Goal: Information Seeking & Learning: Check status

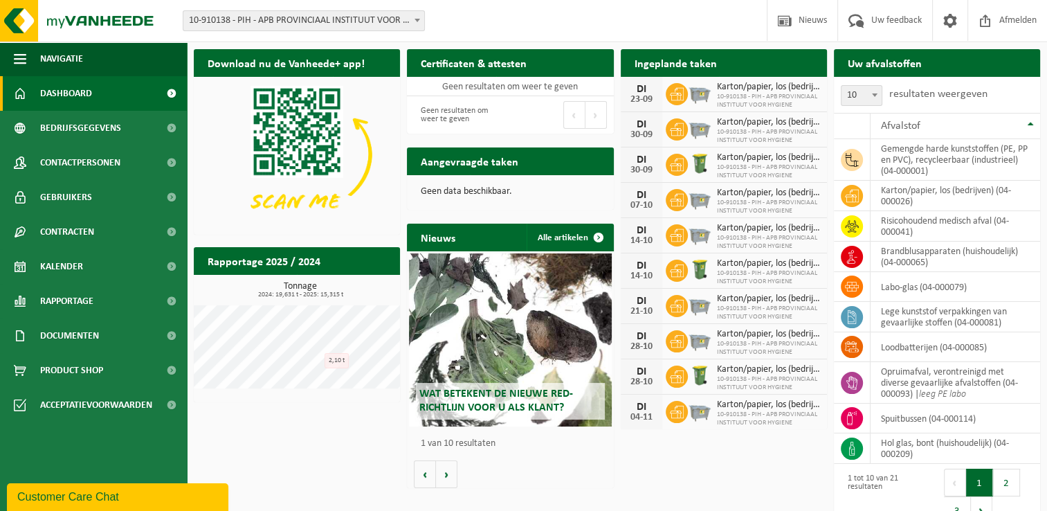
click at [452, 20] on div "Vestiging: 10-910138 - PIH - APB PROVINCIAAL INSTITUUT VOOR HYGIENE - [GEOGRAPH…" at bounding box center [523, 21] width 1047 height 42
drag, startPoint x: 452, startPoint y: 20, endPoint x: 439, endPoint y: 26, distance: 15.2
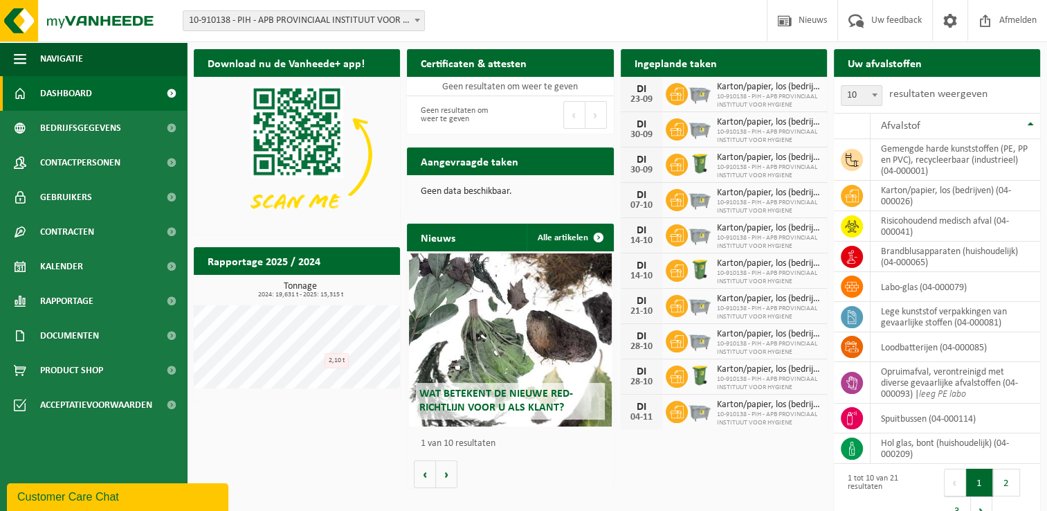
click at [439, 26] on div "Vestiging: 10-910138 - PIH - APB PROVINCIAAL INSTITUUT VOOR HYGIENE - [GEOGRAPH…" at bounding box center [309, 20] width 273 height 21
click at [623, 455] on div "Download nu de Vanheede+ app! Verberg Certificaten & attesten Bekijk uw certifi…" at bounding box center [616, 288] width 853 height 492
click at [639, 415] on div "04-11" at bounding box center [642, 417] width 28 height 10
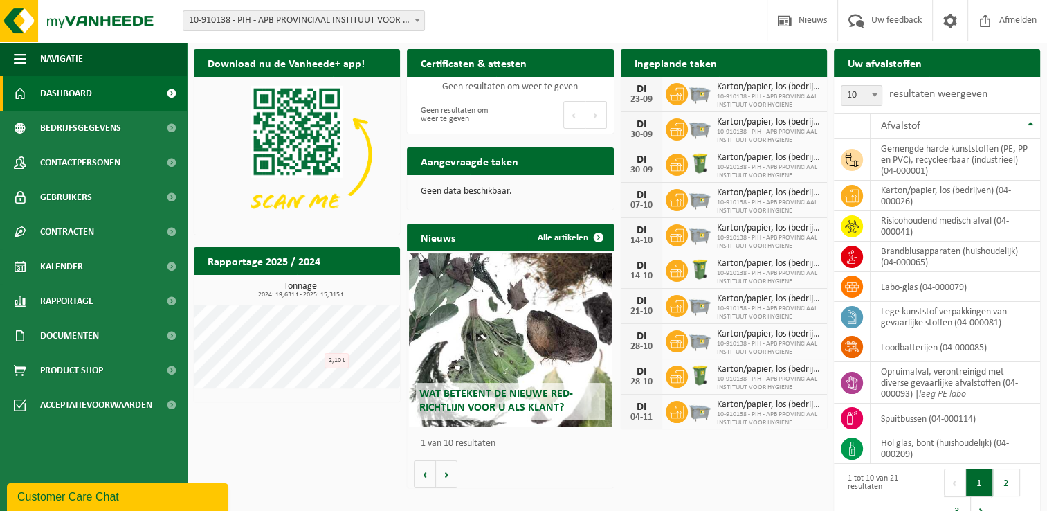
drag, startPoint x: 639, startPoint y: 415, endPoint x: 639, endPoint y: 405, distance: 9.7
click at [639, 405] on div "DI" at bounding box center [642, 406] width 28 height 11
drag, startPoint x: 639, startPoint y: 405, endPoint x: 639, endPoint y: 423, distance: 17.3
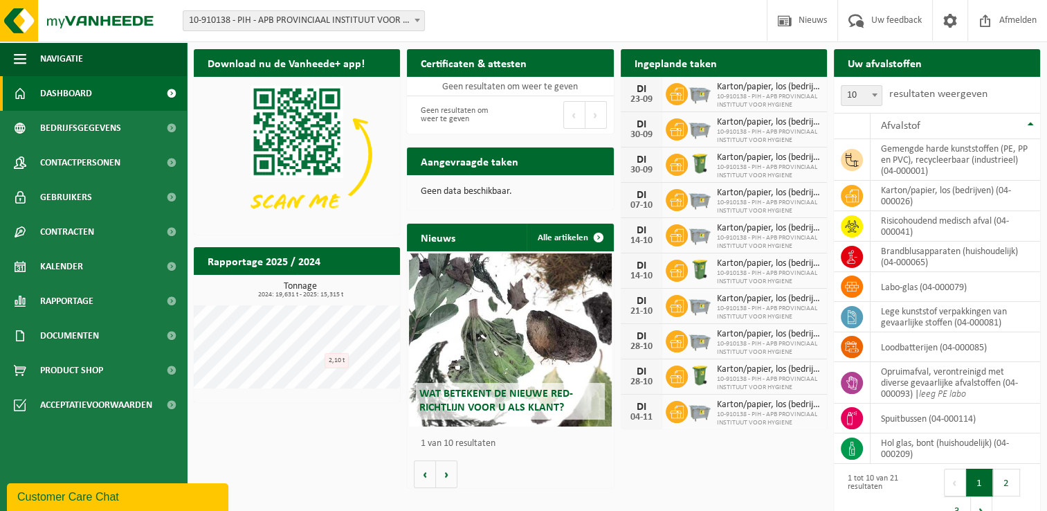
click at [639, 423] on div "[DATE]" at bounding box center [642, 411] width 42 height 35
click at [639, 418] on div "04-11" at bounding box center [642, 417] width 28 height 10
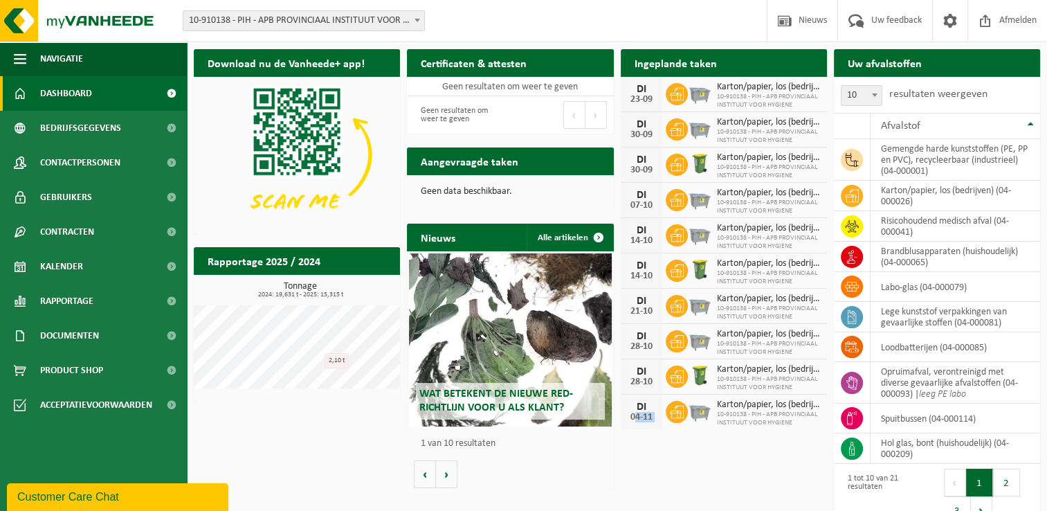
click at [639, 418] on div "04-11" at bounding box center [642, 417] width 28 height 10
drag, startPoint x: 630, startPoint y: 417, endPoint x: 650, endPoint y: 417, distance: 20.1
click at [650, 417] on div "04-11" at bounding box center [642, 417] width 28 height 10
drag, startPoint x: 650, startPoint y: 417, endPoint x: 639, endPoint y: 408, distance: 13.8
click at [639, 408] on div "DI" at bounding box center [642, 406] width 28 height 11
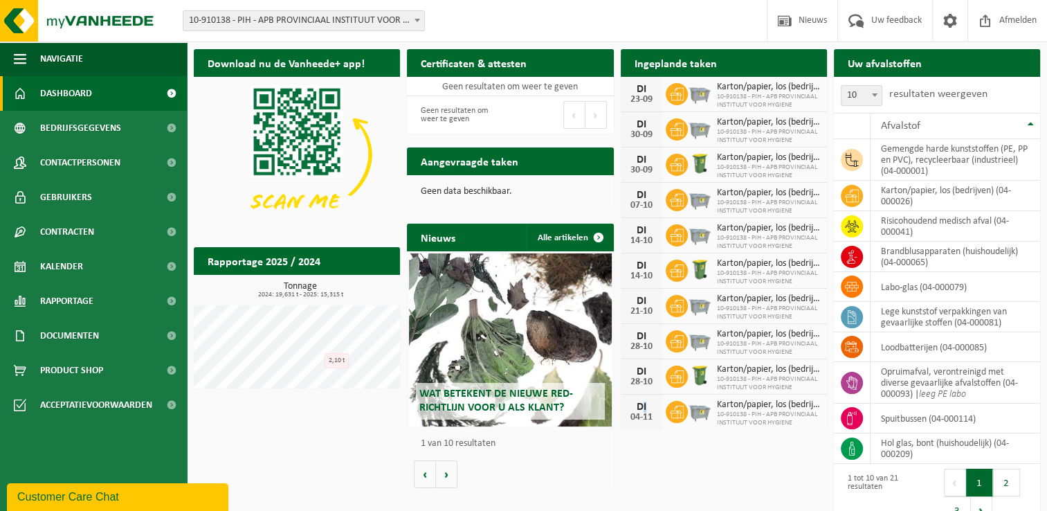
click at [639, 408] on div "DI" at bounding box center [642, 406] width 28 height 11
click at [639, 421] on div "04-11" at bounding box center [642, 417] width 28 height 10
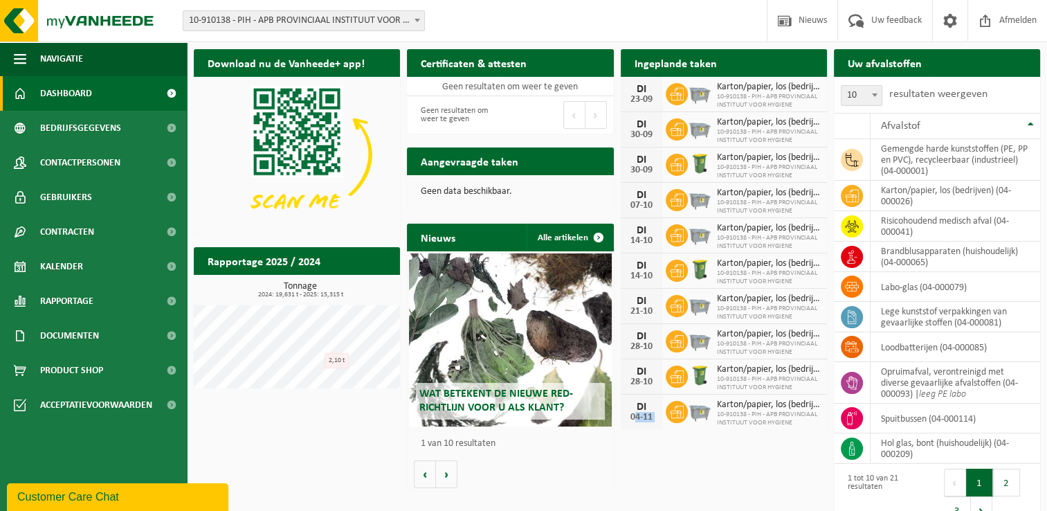
click at [639, 421] on div "04-11" at bounding box center [642, 417] width 28 height 10
click at [639, 436] on div "Download nu de Vanheede+ app! Verberg Certificaten & attesten Bekijk uw certifi…" at bounding box center [616, 288] width 853 height 492
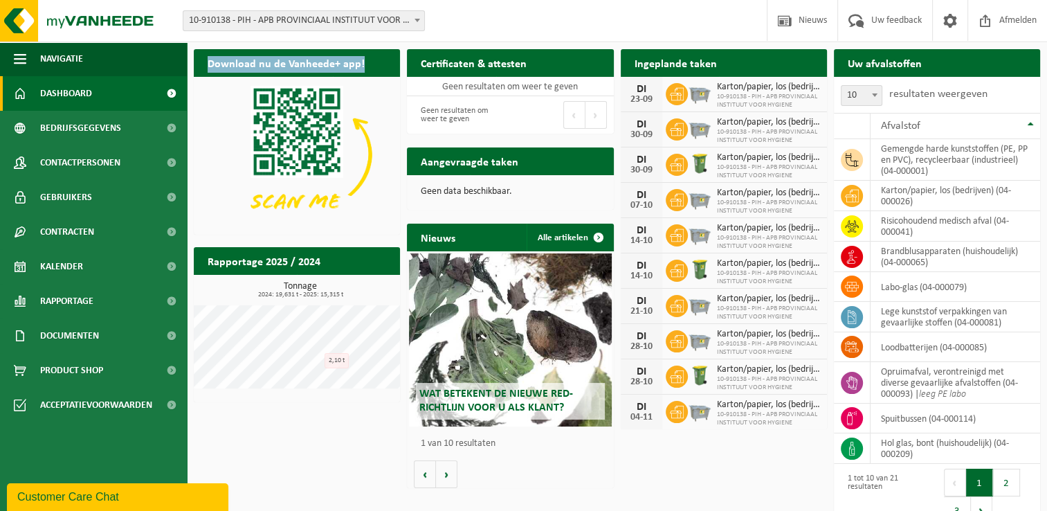
click at [639, 436] on div "Download nu de Vanheede+ app! Verberg Certificaten & attesten Bekijk uw certifi…" at bounding box center [616, 288] width 853 height 492
click at [639, 432] on div "Ingeplande taken Bekijk uw kalender [DATE] Karton/papier, los (bedrijven) 10-91…" at bounding box center [723, 239] width 213 height 394
drag, startPoint x: 630, startPoint y: 403, endPoint x: 652, endPoint y: 418, distance: 26.5
click at [652, 418] on div "[DATE]" at bounding box center [642, 411] width 42 height 35
click at [652, 418] on div "04-11" at bounding box center [642, 417] width 28 height 10
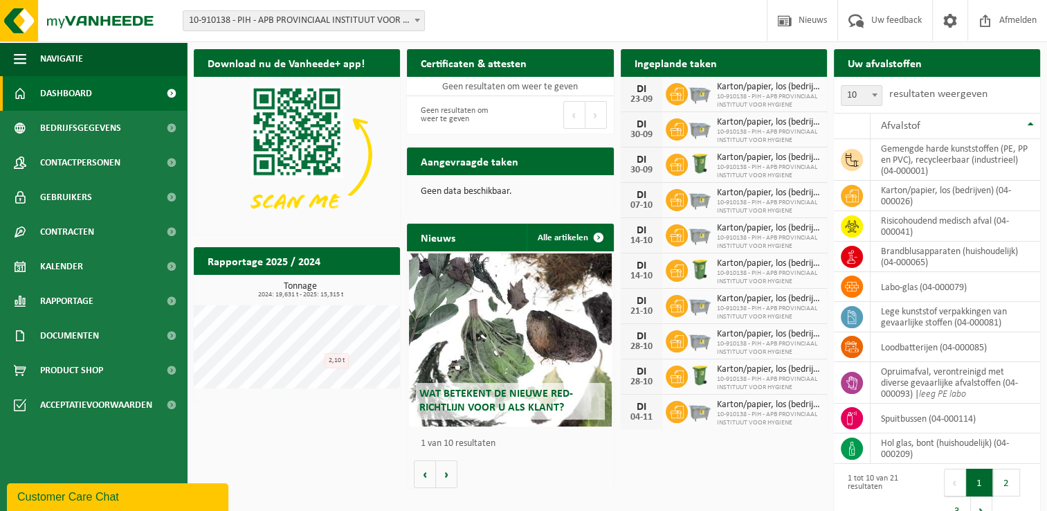
click at [652, 418] on div "04-11" at bounding box center [642, 417] width 28 height 10
drag, startPoint x: 652, startPoint y: 418, endPoint x: 631, endPoint y: 405, distance: 25.2
click at [631, 405] on div "[DATE]" at bounding box center [642, 411] width 42 height 35
drag, startPoint x: 631, startPoint y: 405, endPoint x: 622, endPoint y: 374, distance: 31.7
click at [622, 374] on div "[DATE]" at bounding box center [642, 376] width 42 height 35
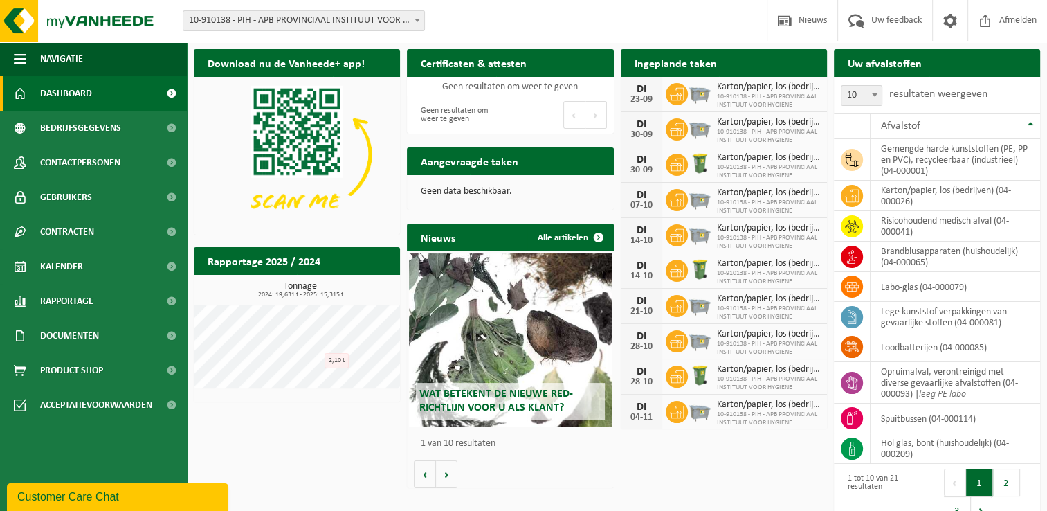
drag, startPoint x: 628, startPoint y: 372, endPoint x: 651, endPoint y: 383, distance: 26.0
click at [651, 383] on div "[DATE]" at bounding box center [642, 376] width 42 height 35
click at [652, 383] on div "28-10" at bounding box center [642, 382] width 28 height 10
click at [645, 427] on div "[DATE]" at bounding box center [642, 411] width 42 height 35
click at [641, 450] on div "Download nu de Vanheede+ app! Verberg Certificaten & attesten Bekijk uw certifi…" at bounding box center [616, 288] width 853 height 492
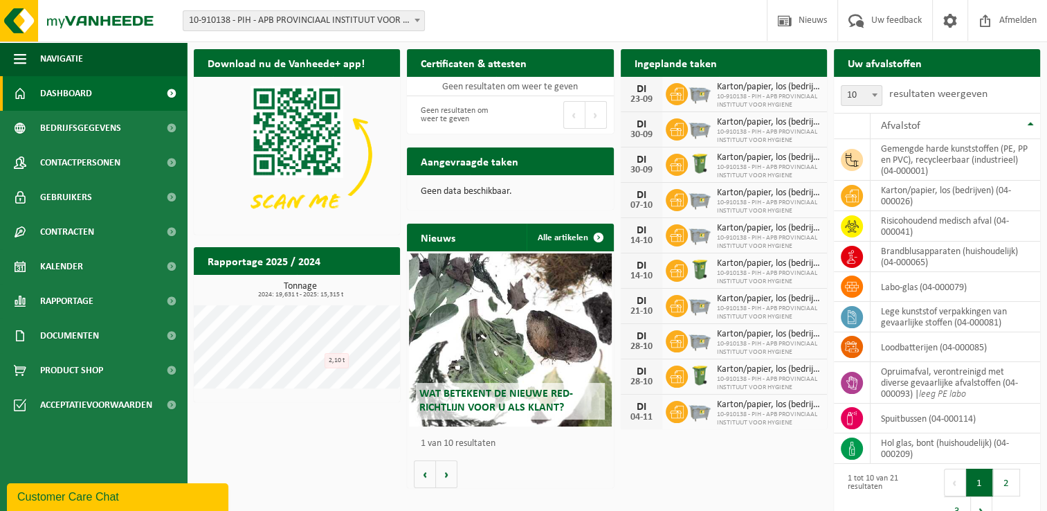
drag, startPoint x: 634, startPoint y: 405, endPoint x: 652, endPoint y: 418, distance: 21.3
click at [652, 418] on div "[DATE]" at bounding box center [642, 411] width 42 height 35
drag, startPoint x: 652, startPoint y: 418, endPoint x: 650, endPoint y: 439, distance: 20.8
click at [650, 439] on div "Download nu de Vanheede+ app! Verberg Certificaten & attesten Bekijk uw certifi…" at bounding box center [616, 288] width 853 height 492
drag, startPoint x: 653, startPoint y: 418, endPoint x: 635, endPoint y: 401, distance: 24.5
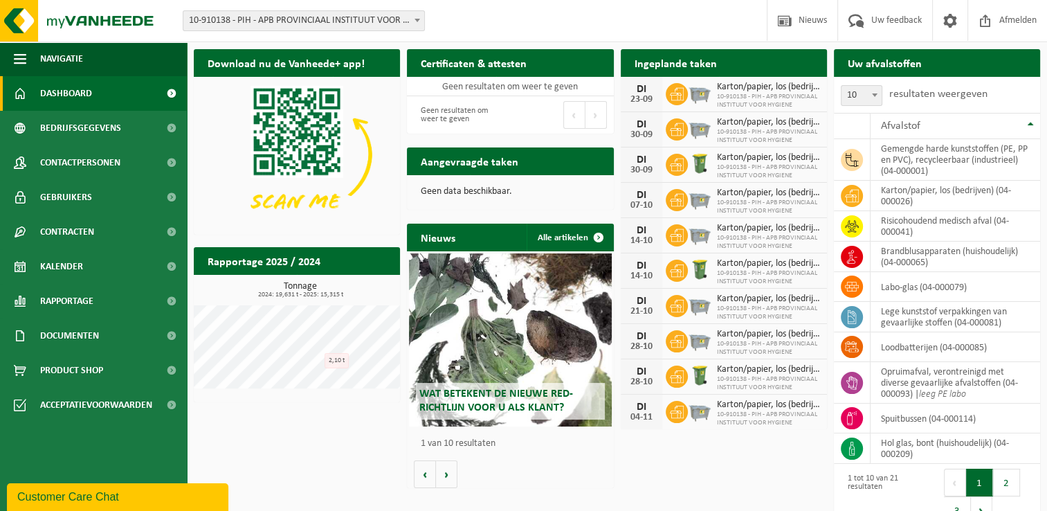
click at [635, 401] on div "[DATE]" at bounding box center [642, 411] width 42 height 35
drag, startPoint x: 635, startPoint y: 401, endPoint x: 632, endPoint y: 417, distance: 15.6
click at [632, 417] on div "04-11" at bounding box center [642, 417] width 28 height 10
click at [631, 417] on div "04-11" at bounding box center [642, 417] width 28 height 10
click at [352, 428] on div "Download nu de Vanheede+ app! Verberg Certificaten & attesten Bekijk uw certifi…" at bounding box center [616, 288] width 853 height 492
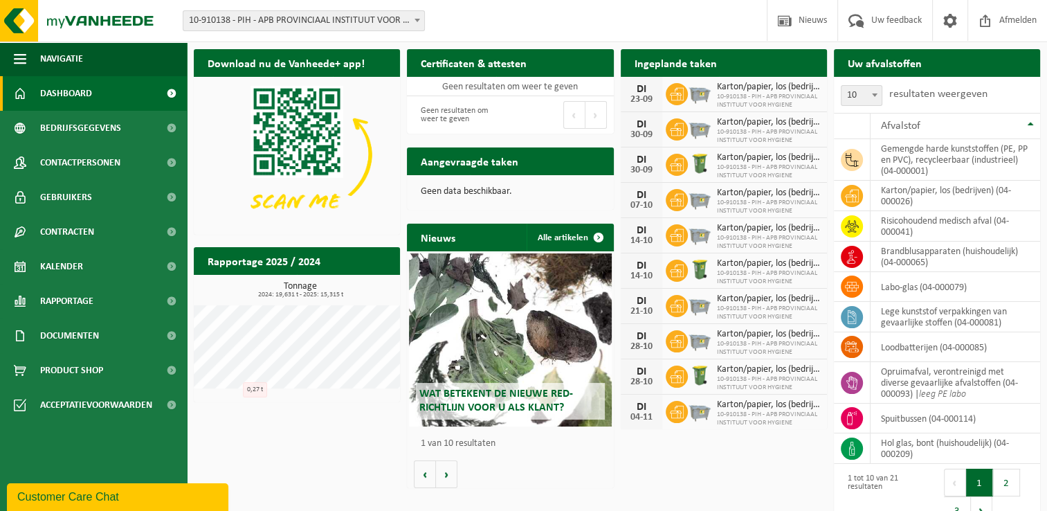
click at [278, 424] on div "Download nu de Vanheede+ app! Verberg Certificaten & attesten Bekijk uw certifi…" at bounding box center [616, 288] width 853 height 492
click at [320, 264] on h2 "Rapportage 2025 / 2024" at bounding box center [264, 260] width 140 height 27
click at [307, 261] on h2 "Rapportage 2025 / 2024" at bounding box center [264, 260] width 140 height 27
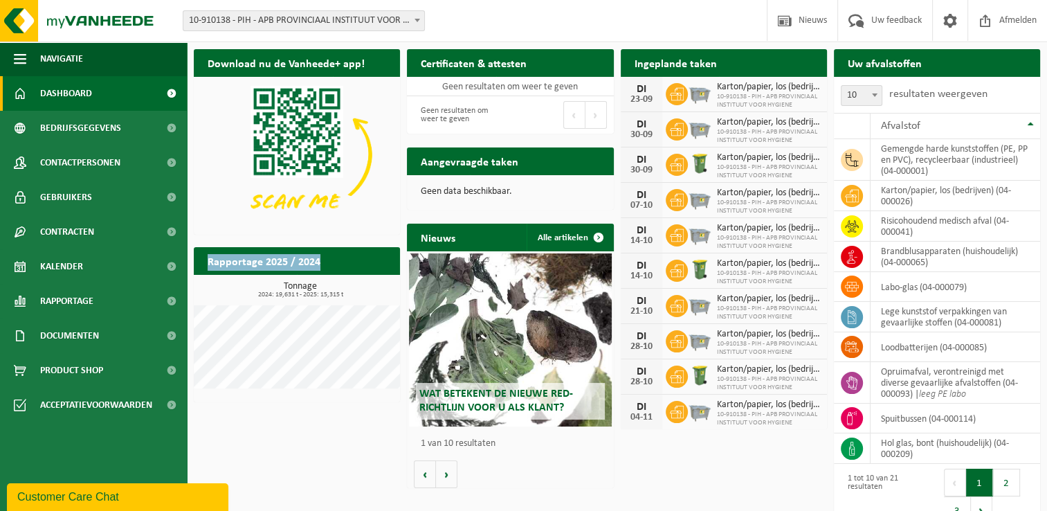
drag, startPoint x: 307, startPoint y: 261, endPoint x: 263, endPoint y: 261, distance: 44.3
click at [263, 261] on h2 "Rapportage 2025 / 2024" at bounding box center [264, 260] width 140 height 27
click at [255, 261] on h2 "Rapportage 2025 / 2024" at bounding box center [264, 260] width 140 height 27
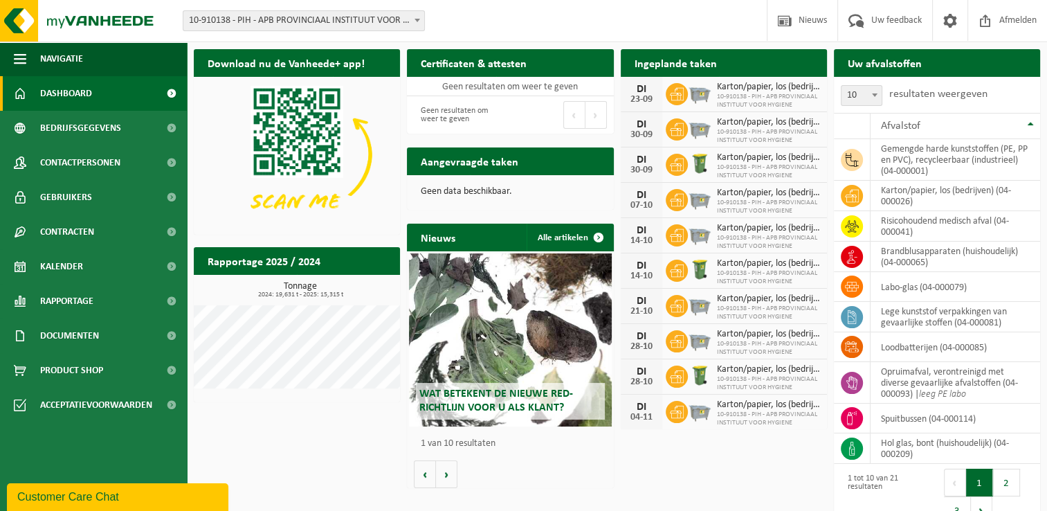
click at [286, 262] on h2 "Rapportage 2025 / 2024" at bounding box center [264, 260] width 140 height 27
click at [291, 264] on h2 "Rapportage 2025 / 2024" at bounding box center [264, 260] width 140 height 27
click at [288, 264] on h2 "Rapportage 2025 / 2024" at bounding box center [264, 260] width 140 height 27
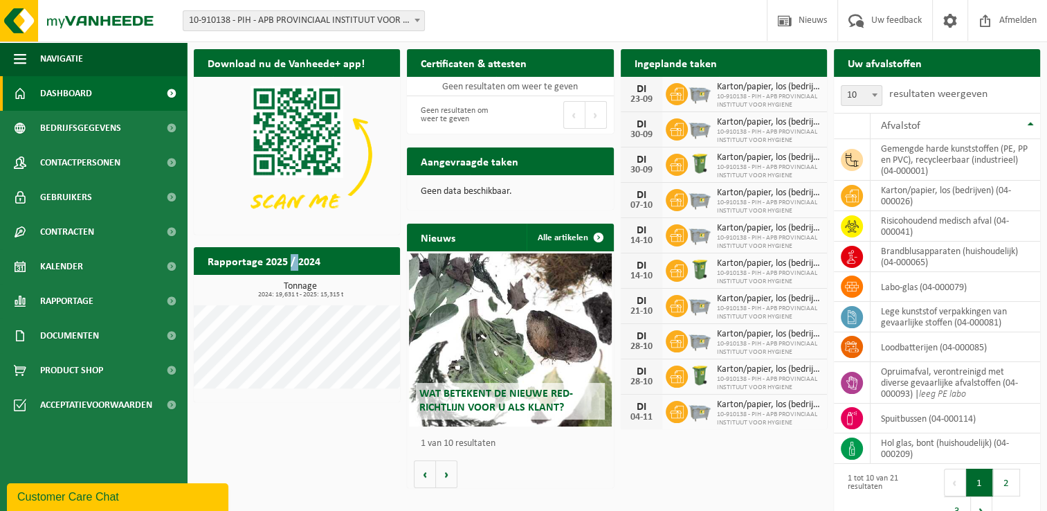
click at [288, 264] on h2 "Rapportage 2025 / 2024" at bounding box center [264, 260] width 140 height 27
drag, startPoint x: 288, startPoint y: 264, endPoint x: 300, endPoint y: 264, distance: 12.5
click at [300, 264] on h2 "Rapportage 2025 / 2024" at bounding box center [264, 260] width 140 height 27
drag, startPoint x: 300, startPoint y: 264, endPoint x: 276, endPoint y: 263, distance: 24.2
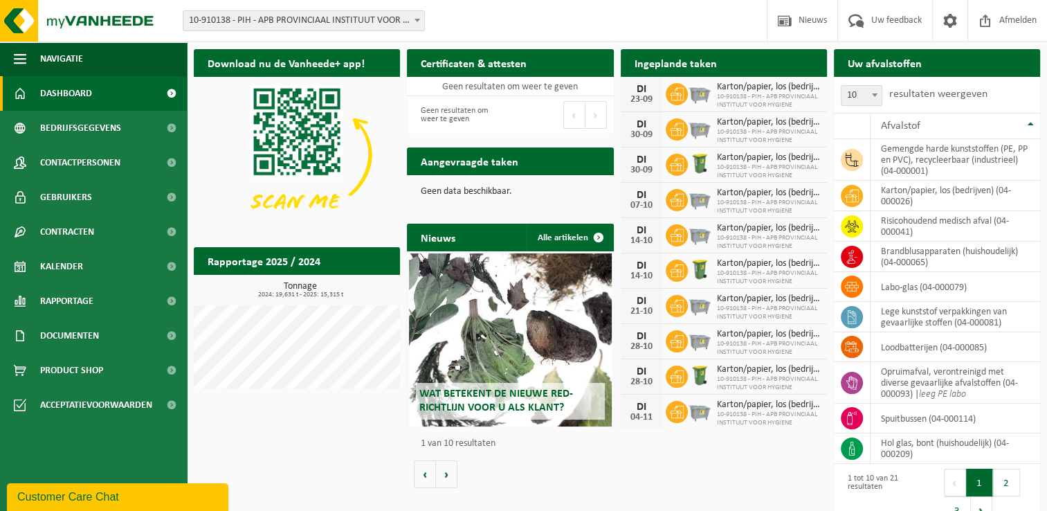
click at [276, 263] on h2 "Rapportage 2025 / 2024" at bounding box center [264, 260] width 140 height 27
drag, startPoint x: 276, startPoint y: 263, endPoint x: 237, endPoint y: 262, distance: 38.8
click at [237, 262] on h2 "Rapportage 2025 / 2024" at bounding box center [264, 260] width 140 height 27
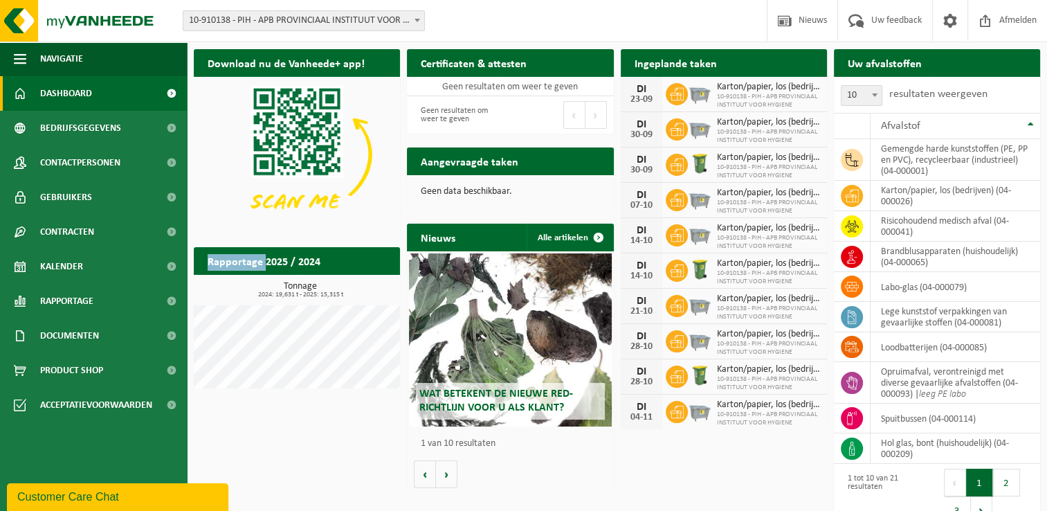
click at [237, 262] on h2 "Rapportage 2025 / 2024" at bounding box center [264, 260] width 140 height 27
click at [232, 262] on h2 "Rapportage 2025 / 2024" at bounding box center [264, 260] width 140 height 27
drag, startPoint x: 201, startPoint y: 262, endPoint x: 336, endPoint y: 267, distance: 135.0
click at [336, 267] on div "Rapportage 2025 / 2024 Bekijk rapportage" at bounding box center [297, 261] width 206 height 28
drag, startPoint x: 336, startPoint y: 267, endPoint x: 443, endPoint y: 241, distance: 109.6
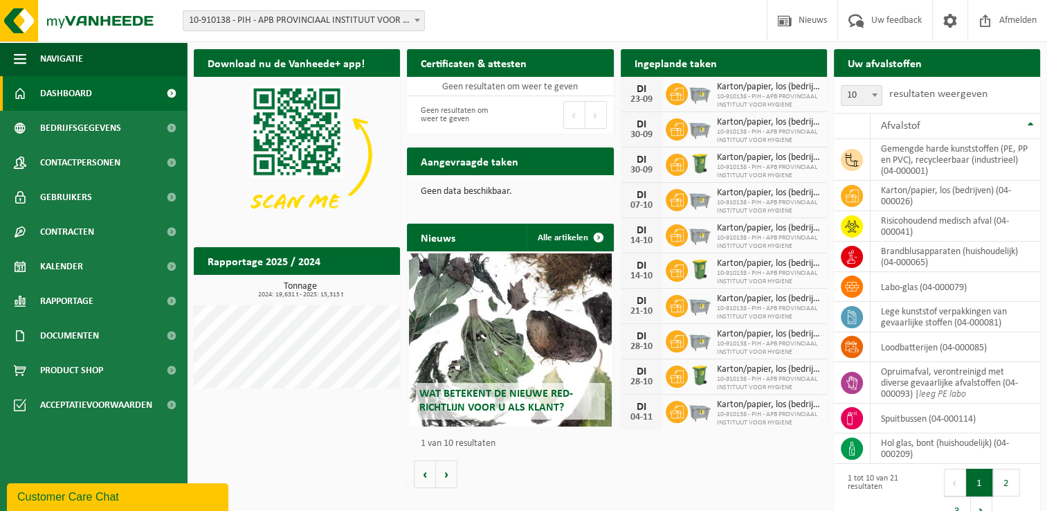
click at [443, 241] on h2 "Nieuws" at bounding box center [438, 236] width 62 height 27
drag, startPoint x: 443, startPoint y: 241, endPoint x: 437, endPoint y: 162, distance: 79.8
click at [437, 162] on h2 "Aangevraagde taken" at bounding box center [469, 160] width 125 height 27
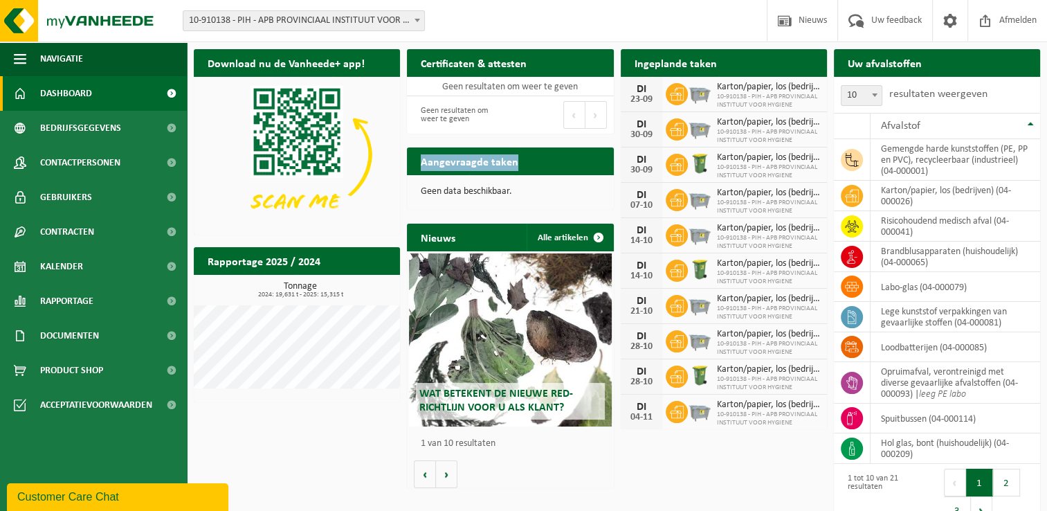
click at [437, 162] on h2 "Aangevraagde taken" at bounding box center [469, 160] width 125 height 27
drag, startPoint x: 437, startPoint y: 162, endPoint x: 434, endPoint y: 62, distance: 99.7
click at [434, 62] on h2 "Certificaten & attesten" at bounding box center [474, 62] width 134 height 27
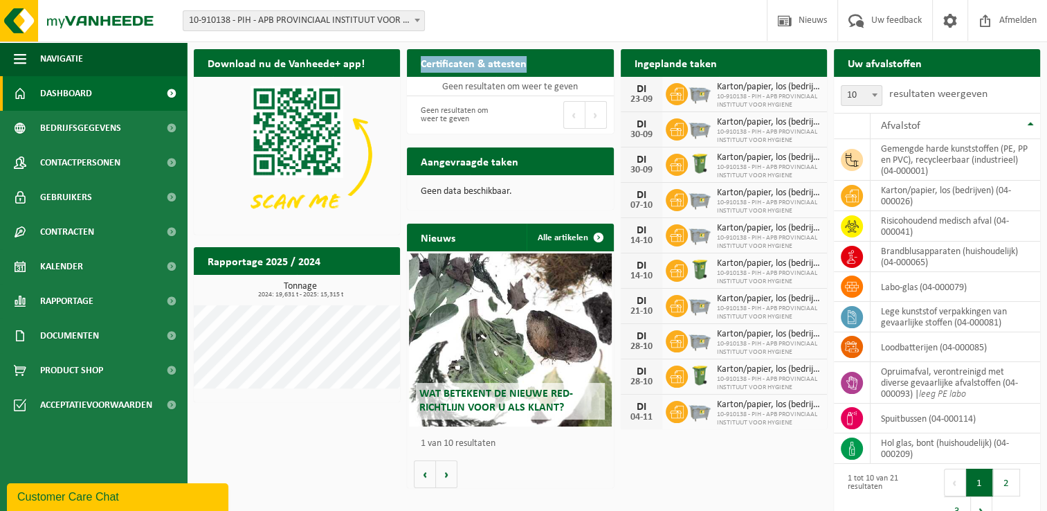
click at [431, 62] on h2 "Certificaten & attesten" at bounding box center [474, 62] width 134 height 27
click at [250, 64] on h2 "Download nu de Vanheede+ app!" at bounding box center [286, 62] width 185 height 27
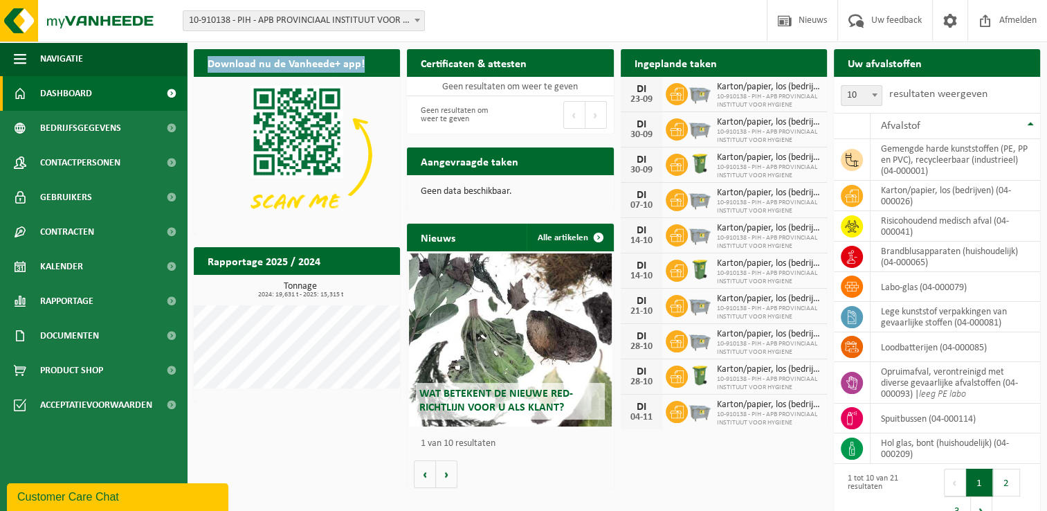
click at [250, 64] on h2 "Download nu de Vanheede+ app!" at bounding box center [286, 62] width 185 height 27
drag, startPoint x: 250, startPoint y: 64, endPoint x: 232, endPoint y: 64, distance: 18.0
click at [232, 64] on h2 "Download nu de Vanheede+ app!" at bounding box center [286, 62] width 185 height 27
click at [208, 65] on h2 "Download nu de Vanheede+ app!" at bounding box center [286, 62] width 185 height 27
click at [678, 67] on h2 "Ingeplande taken" at bounding box center [676, 62] width 110 height 27
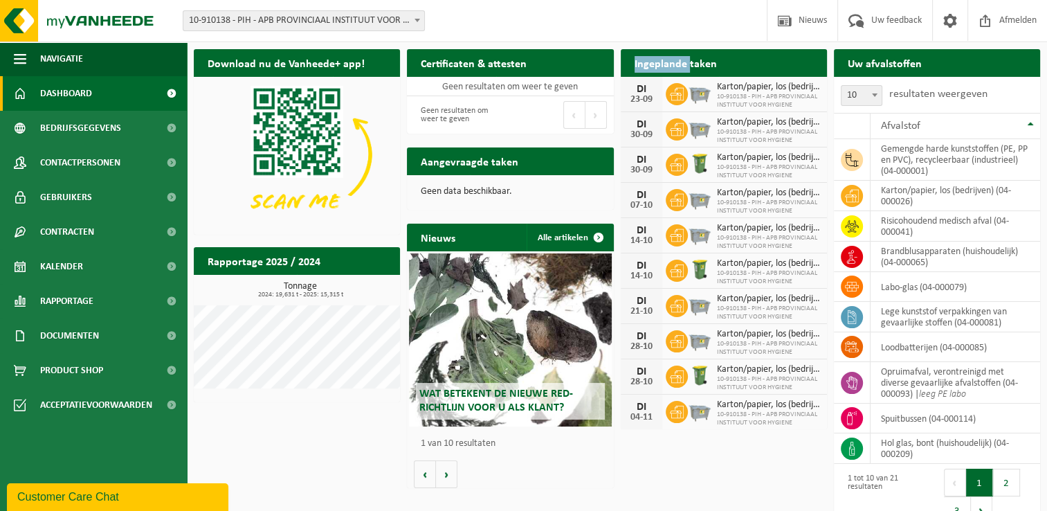
click at [678, 67] on h2 "Ingeplande taken" at bounding box center [676, 62] width 110 height 27
drag, startPoint x: 678, startPoint y: 67, endPoint x: 637, endPoint y: 67, distance: 40.8
click at [637, 67] on h2 "Ingeplande taken" at bounding box center [676, 62] width 110 height 27
click at [740, 62] on div "Ingeplande taken Bekijk uw kalender" at bounding box center [724, 63] width 206 height 28
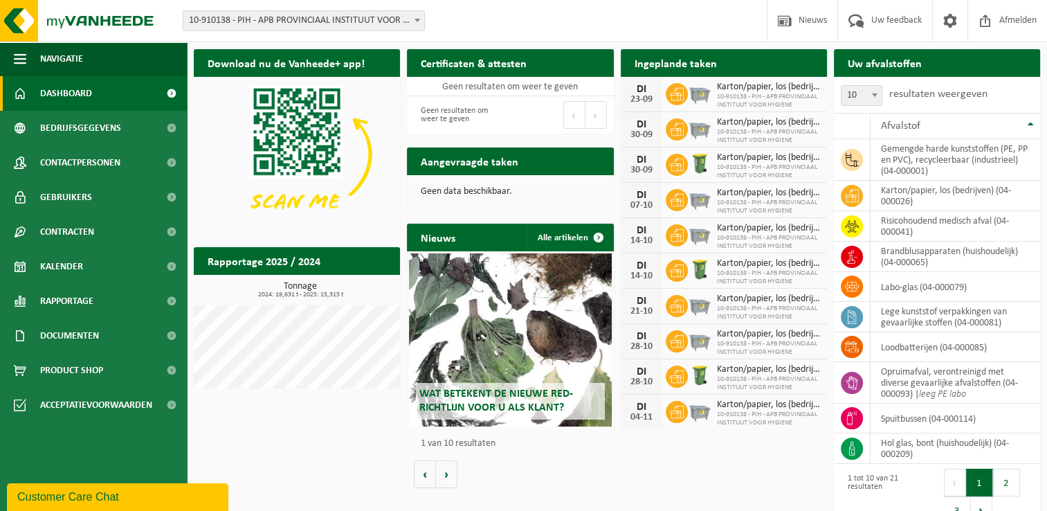
click at [882, 60] on h2 "Uw afvalstoffen" at bounding box center [885, 62] width 102 height 27
drag, startPoint x: 882, startPoint y: 60, endPoint x: 825, endPoint y: 67, distance: 57.2
click at [825, 67] on div "Ingeplande taken Bekijk uw kalender" at bounding box center [724, 63] width 206 height 28
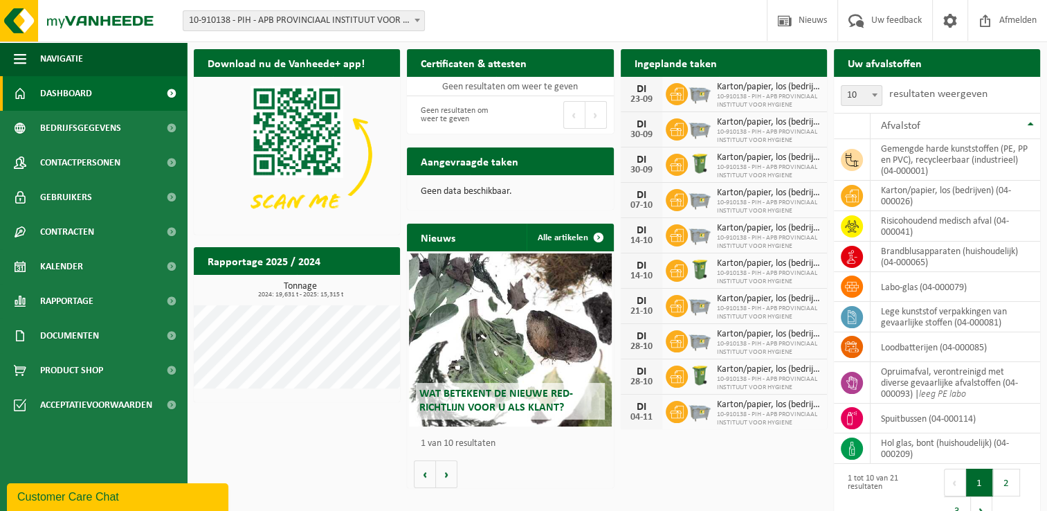
click at [834, 66] on h2 "Uw afvalstoffen" at bounding box center [885, 62] width 102 height 27
drag, startPoint x: 833, startPoint y: 66, endPoint x: 798, endPoint y: 68, distance: 35.3
click at [798, 68] on div "Ingeplande taken Bekijk uw kalender" at bounding box center [724, 63] width 206 height 28
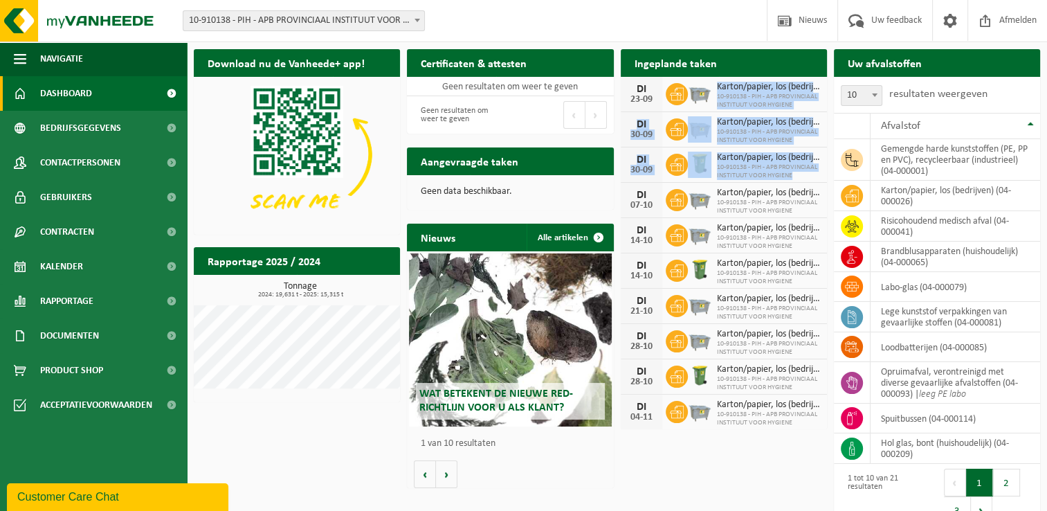
drag, startPoint x: 717, startPoint y: 87, endPoint x: 801, endPoint y: 177, distance: 123.3
click at [801, 177] on div "[DATE] Karton/papier, los (bedrijven) 10-910138 - PIH - APB PROVINCIAAL INSTITU…" at bounding box center [724, 253] width 206 height 352
drag, startPoint x: 801, startPoint y: 177, endPoint x: 767, endPoint y: 167, distance: 35.3
click at [767, 167] on span "10-910138 - PIH - APB PROVINCIAAL INSTITUUT VOOR HYGIENE" at bounding box center [768, 171] width 103 height 17
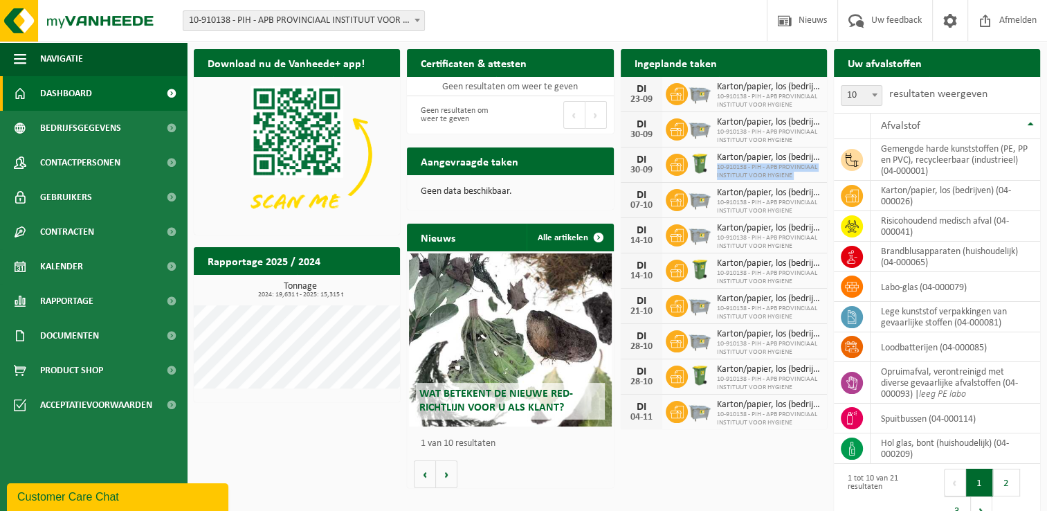
click at [767, 167] on span "10-910138 - PIH - APB PROVINCIAAL INSTITUUT VOOR HYGIENE" at bounding box center [768, 171] width 103 height 17
click at [795, 165] on span "10-910138 - PIH - APB PROVINCIAAL INSTITUUT VOOR HYGIENE" at bounding box center [768, 171] width 103 height 17
drag, startPoint x: 795, startPoint y: 165, endPoint x: 735, endPoint y: 177, distance: 60.7
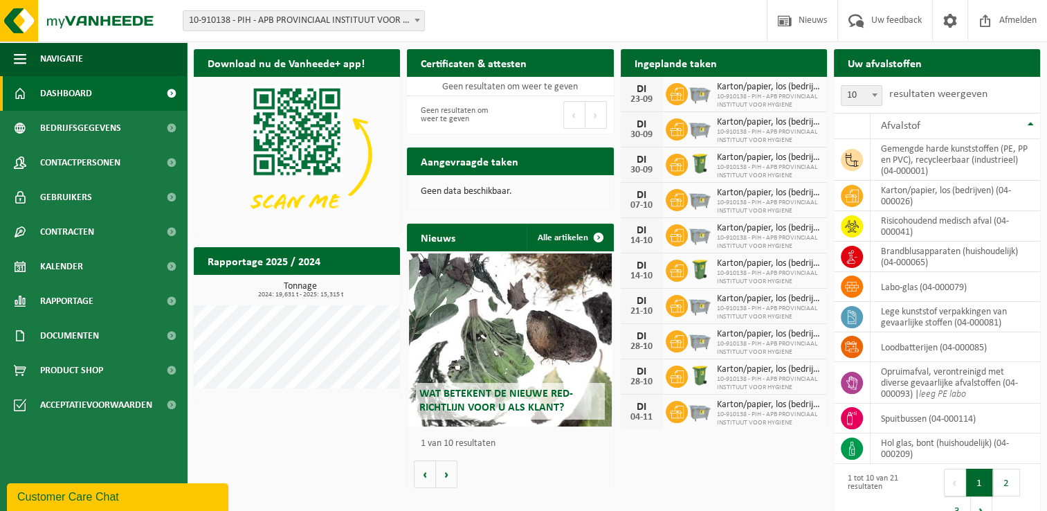
click at [735, 177] on span "10-910138 - PIH - APB PROVINCIAAL INSTITUUT VOOR HYGIENE" at bounding box center [768, 171] width 103 height 17
drag, startPoint x: 735, startPoint y: 177, endPoint x: 769, endPoint y: 178, distance: 34.6
click at [769, 178] on span "10-910138 - PIH - APB PROVINCIAAL INSTITUUT VOOR HYGIENE" at bounding box center [768, 171] width 103 height 17
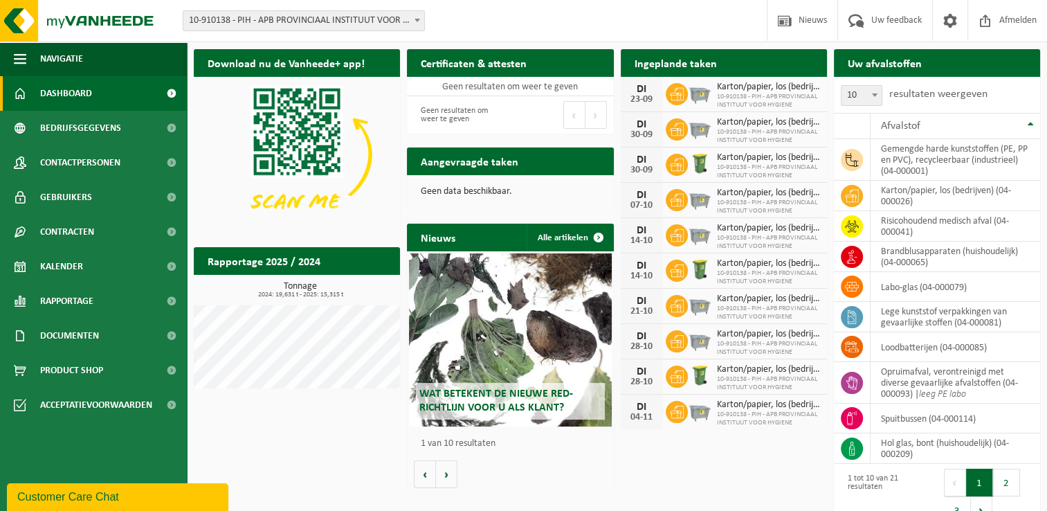
drag, startPoint x: 769, startPoint y: 178, endPoint x: 733, endPoint y: 201, distance: 42.6
click at [733, 201] on span "10-910138 - PIH - APB PROVINCIAAL INSTITUUT VOOR HYGIENE" at bounding box center [768, 207] width 103 height 17
drag, startPoint x: 733, startPoint y: 201, endPoint x: 792, endPoint y: 203, distance: 58.2
click at [792, 203] on span "10-910138 - PIH - APB PROVINCIAAL INSTITUUT VOOR HYGIENE" at bounding box center [768, 207] width 103 height 17
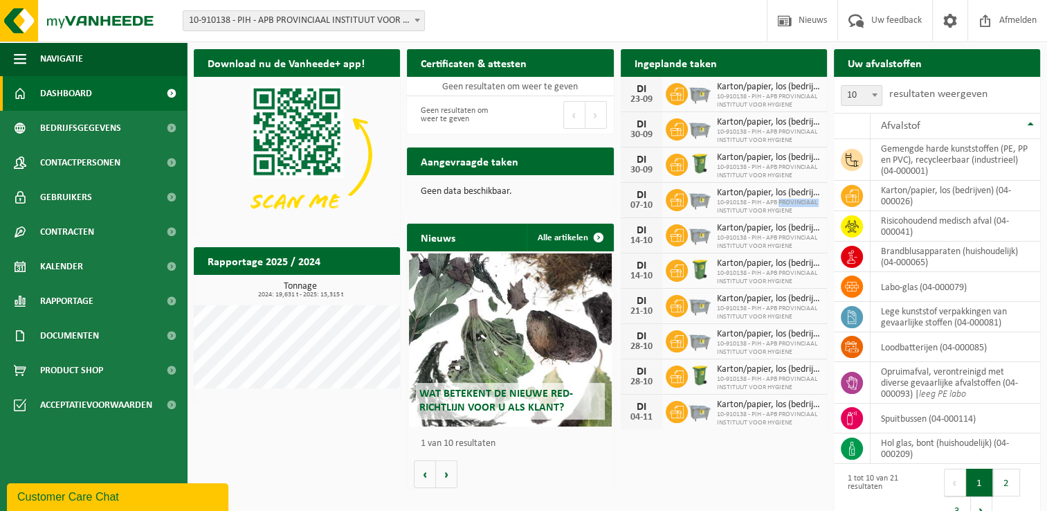
click at [792, 203] on span "10-910138 - PIH - APB PROVINCIAAL INSTITUUT VOOR HYGIENE" at bounding box center [768, 207] width 103 height 17
drag, startPoint x: 792, startPoint y: 203, endPoint x: 726, endPoint y: 212, distance: 66.3
click at [726, 212] on span "10-910138 - PIH - APB PROVINCIAAL INSTITUUT VOOR HYGIENE" at bounding box center [768, 207] width 103 height 17
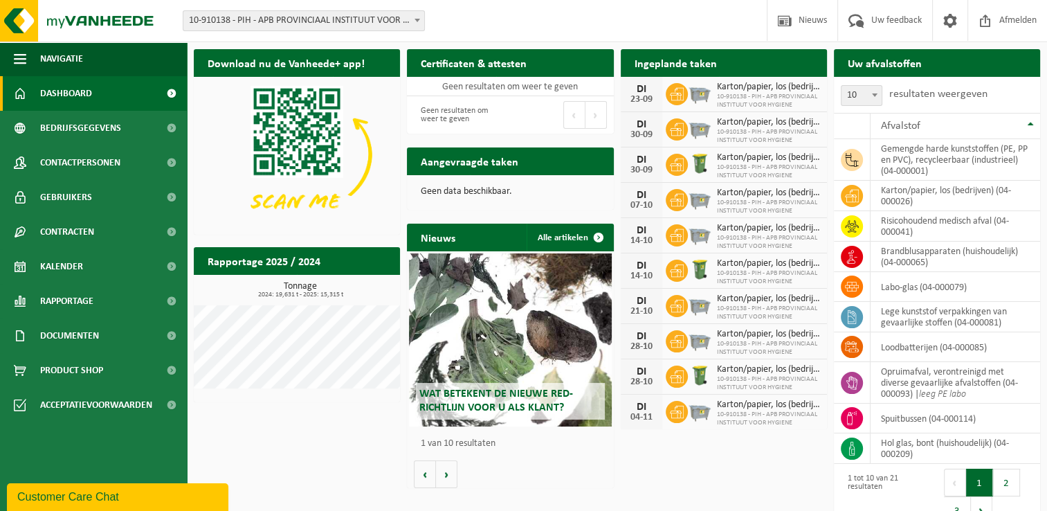
click at [757, 211] on span "10-910138 - PIH - APB PROVINCIAAL INSTITUUT VOOR HYGIENE" at bounding box center [768, 207] width 103 height 17
click at [787, 210] on span "10-910138 - PIH - APB PROVINCIAAL INSTITUUT VOOR HYGIENE" at bounding box center [768, 207] width 103 height 17
click at [799, 208] on span "10-910138 - PIH - APB PROVINCIAAL INSTITUUT VOOR HYGIENE" at bounding box center [768, 207] width 103 height 17
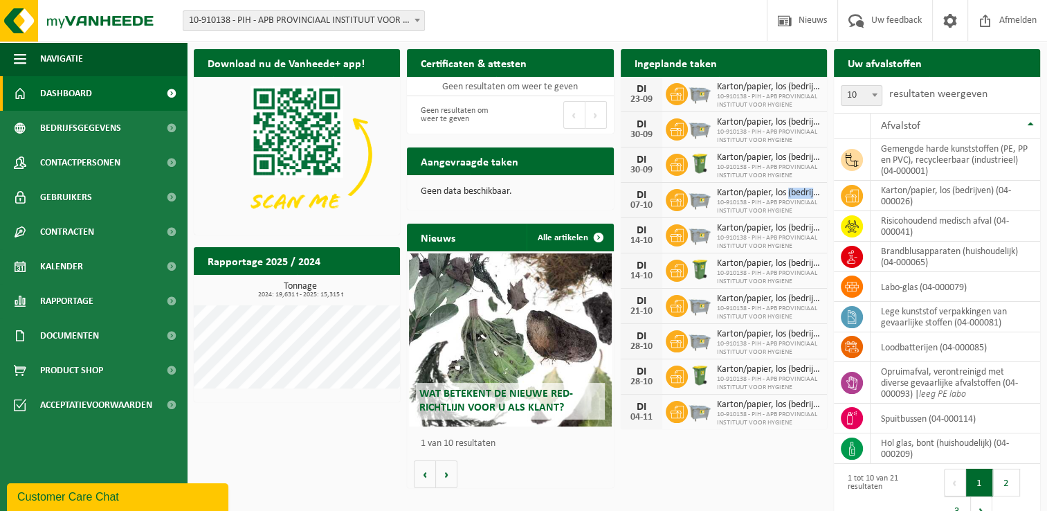
drag, startPoint x: 789, startPoint y: 190, endPoint x: 823, endPoint y: 190, distance: 34.6
click at [823, 190] on div "[DATE] Karton/papier, los (bedrijven) 10-910138 - PIH - APB PROVINCIAAL INSTITU…" at bounding box center [724, 200] width 206 height 35
drag, startPoint x: 823, startPoint y: 190, endPoint x: 722, endPoint y: 190, distance: 101.0
click at [722, 190] on span "Karton/papier, los (bedrijven)" at bounding box center [768, 193] width 103 height 11
drag, startPoint x: 718, startPoint y: 192, endPoint x: 821, endPoint y: 194, distance: 103.1
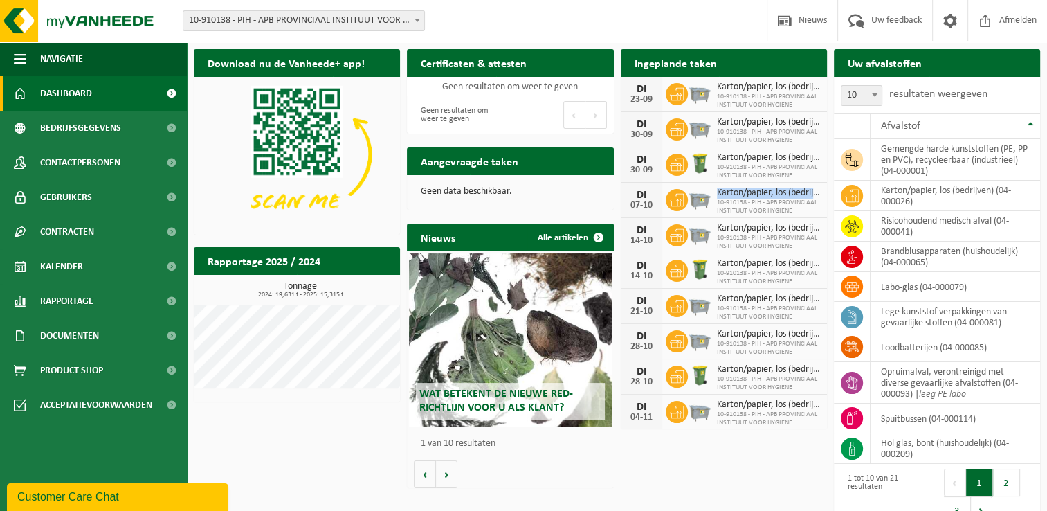
click at [821, 194] on div "[DATE] Karton/papier, los (bedrijven) 10-910138 - PIH - APB PROVINCIAAL INSTITU…" at bounding box center [724, 200] width 206 height 35
drag, startPoint x: 821, startPoint y: 194, endPoint x: 771, endPoint y: 156, distance: 62.3
click at [771, 156] on span "Karton/papier, los (bedrijven)" at bounding box center [768, 157] width 103 height 11
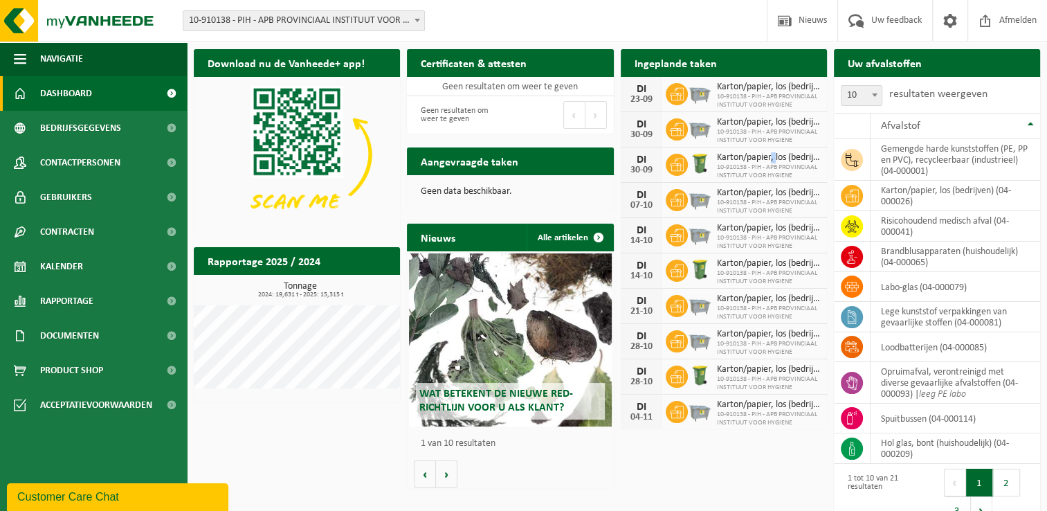
click at [771, 156] on span "Karton/papier, los (bedrijven)" at bounding box center [768, 157] width 103 height 11
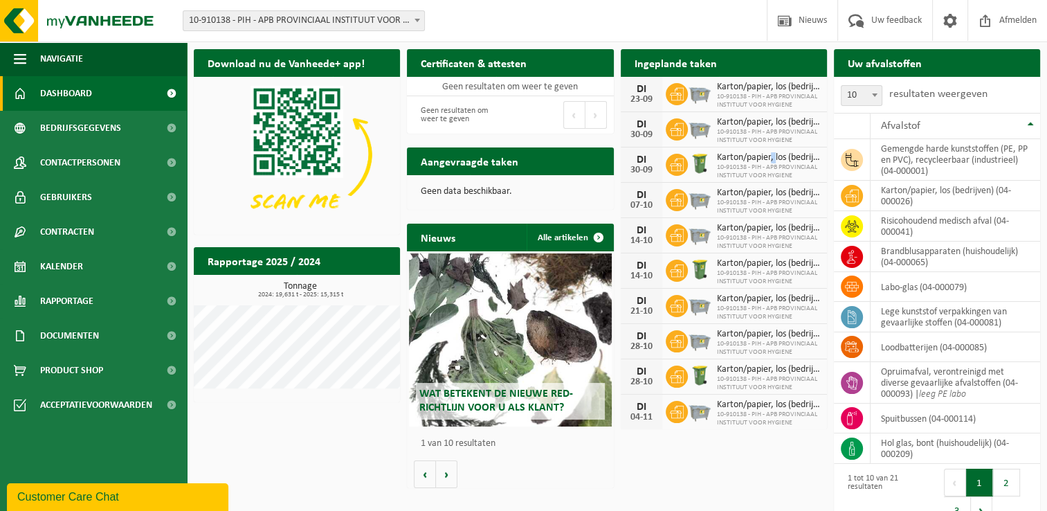
click at [771, 156] on span "Karton/papier, los (bedrijven)" at bounding box center [768, 157] width 103 height 11
click at [789, 157] on span "Karton/papier, los (bedrijven)" at bounding box center [768, 157] width 103 height 11
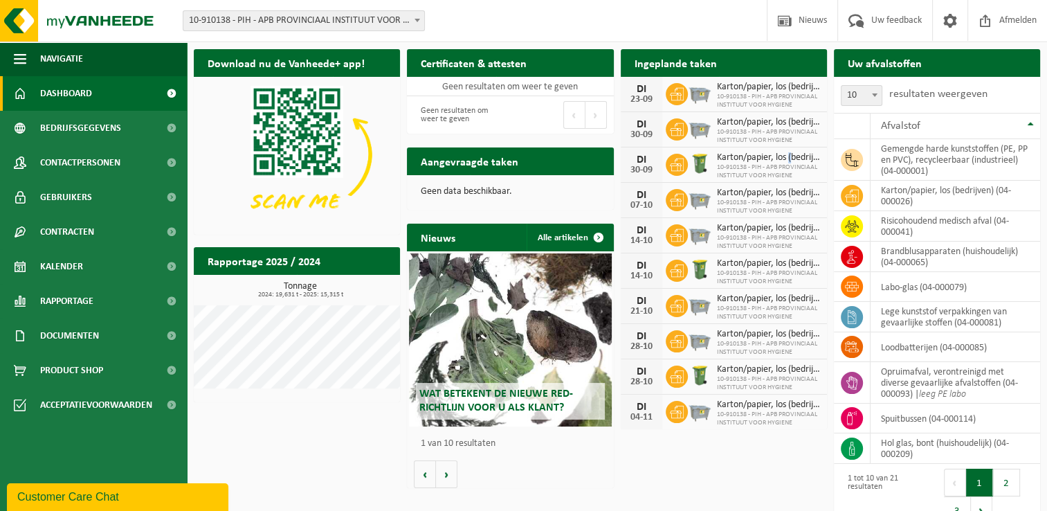
click at [789, 157] on span "Karton/papier, los (bedrijven)" at bounding box center [768, 157] width 103 height 11
click at [742, 367] on span "Karton/papier, los (bedrijven)" at bounding box center [768, 369] width 103 height 11
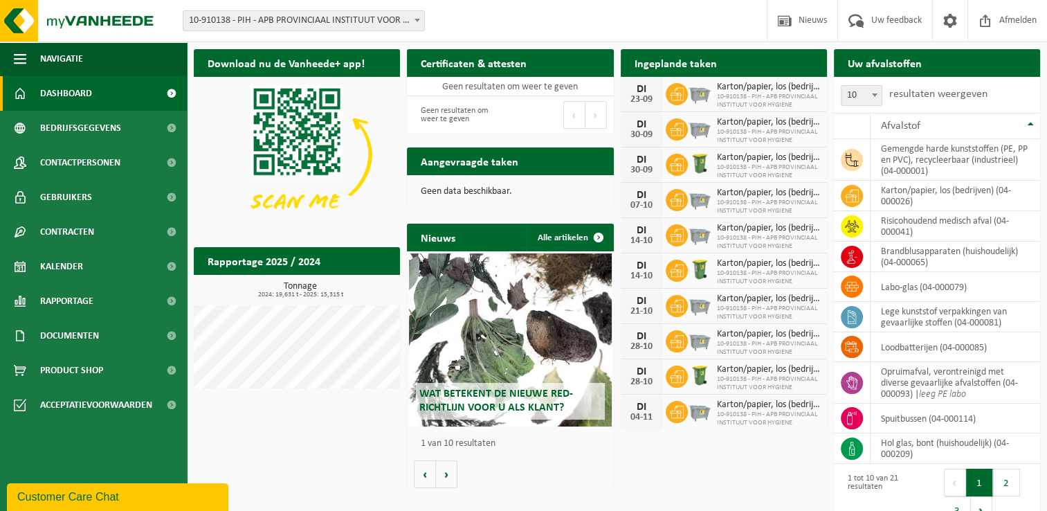
click at [769, 367] on span "Karton/papier, los (bedrijven)" at bounding box center [768, 369] width 103 height 11
click at [771, 370] on span "Karton/papier, los (bedrijven)" at bounding box center [768, 369] width 103 height 11
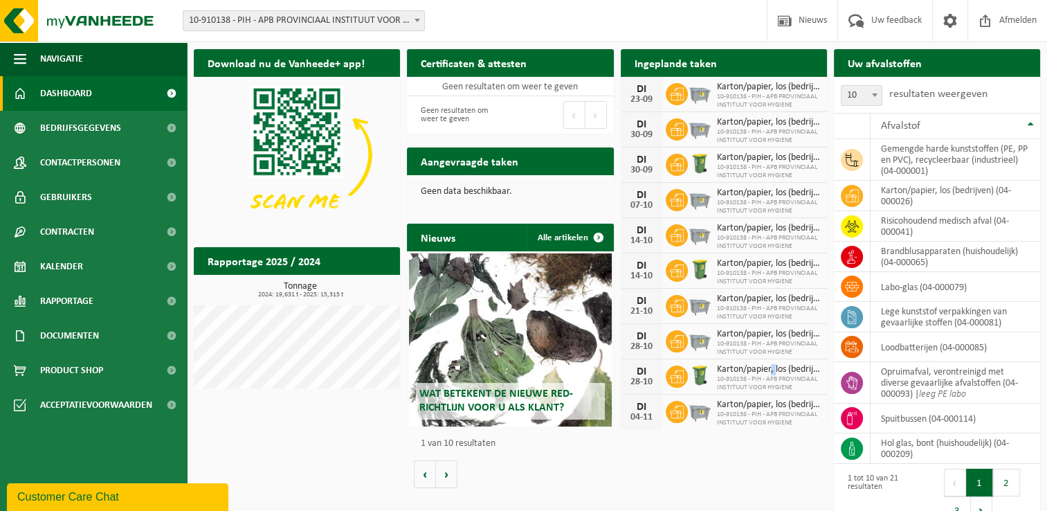
click at [771, 370] on span "Karton/papier, los (bedrijven)" at bounding box center [768, 369] width 103 height 11
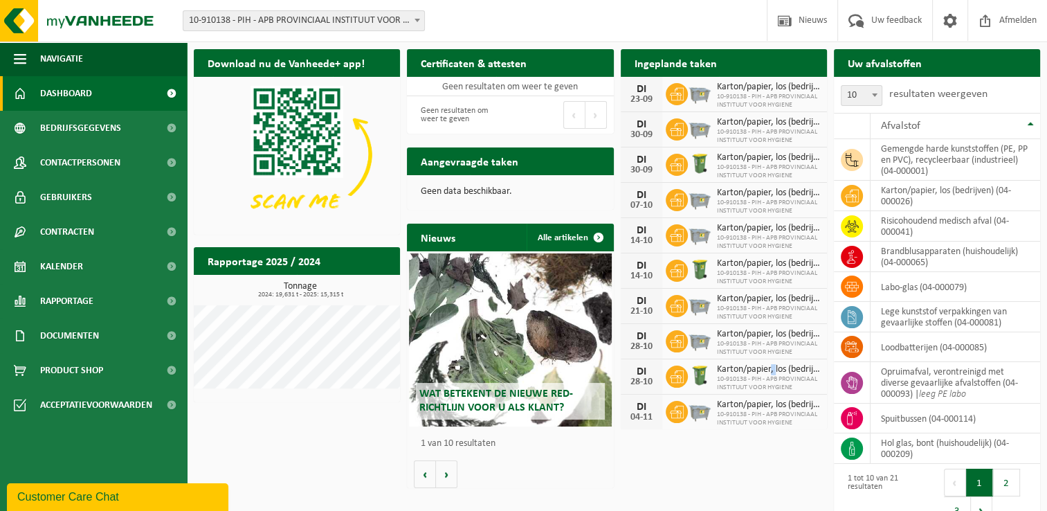
click at [771, 370] on span "Karton/papier, los (bedrijven)" at bounding box center [768, 369] width 103 height 11
click at [773, 370] on span "Karton/papier, los (bedrijven)" at bounding box center [768, 369] width 103 height 11
click at [789, 369] on span "Karton/papier, los (bedrijven)" at bounding box center [768, 369] width 103 height 11
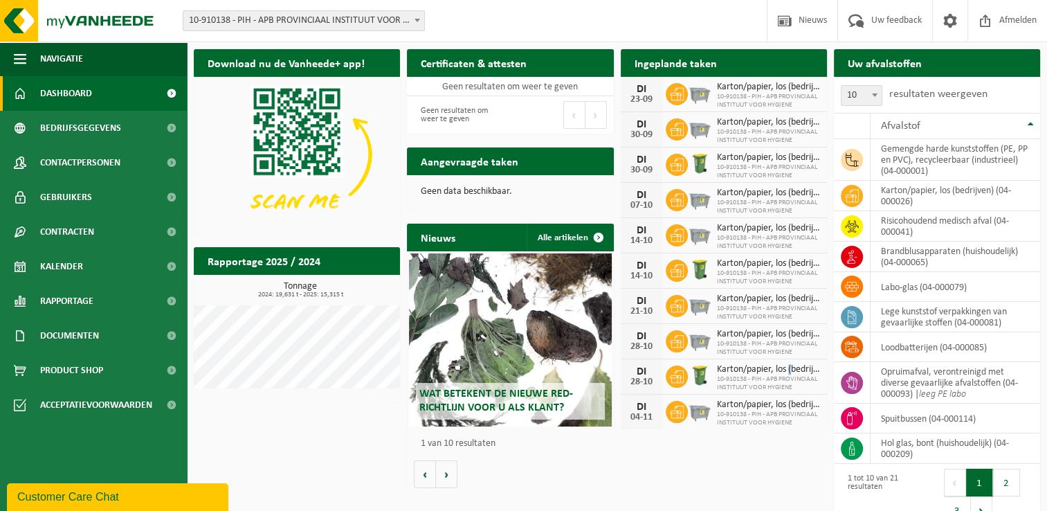
click at [789, 369] on span "Karton/papier, los (bedrijven)" at bounding box center [768, 369] width 103 height 11
click at [814, 366] on span "Karton/papier, los (bedrijven)" at bounding box center [768, 369] width 103 height 11
click at [814, 367] on span "Karton/papier, los (bedrijven)" at bounding box center [768, 369] width 103 height 11
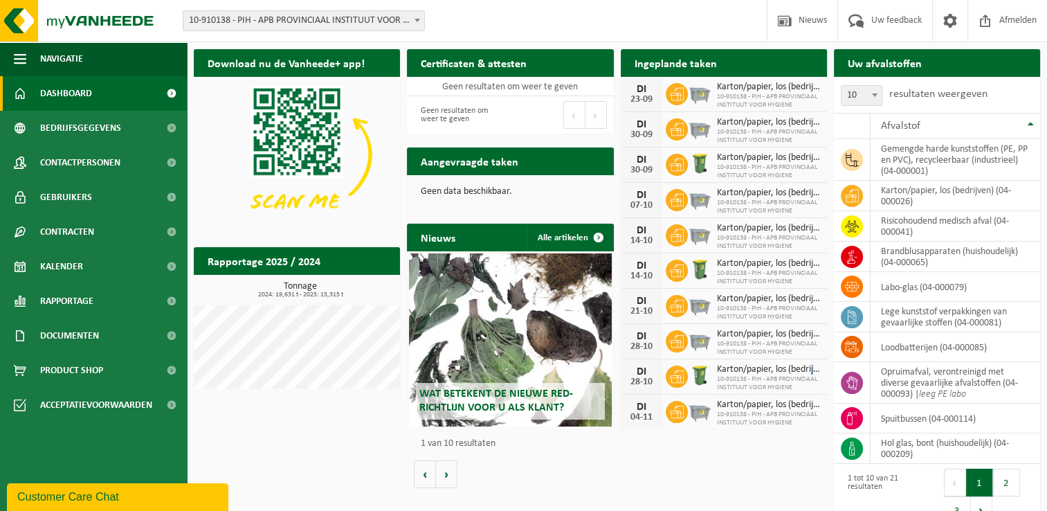
click at [813, 369] on span "Karton/papier, los (bedrijven)" at bounding box center [768, 369] width 103 height 11
click at [819, 369] on span "Karton/papier, los (bedrijven)" at bounding box center [768, 369] width 103 height 11
drag, startPoint x: 810, startPoint y: 369, endPoint x: 818, endPoint y: 369, distance: 8.3
click at [818, 369] on span "Karton/papier, los (bedrijven)" at bounding box center [768, 369] width 103 height 11
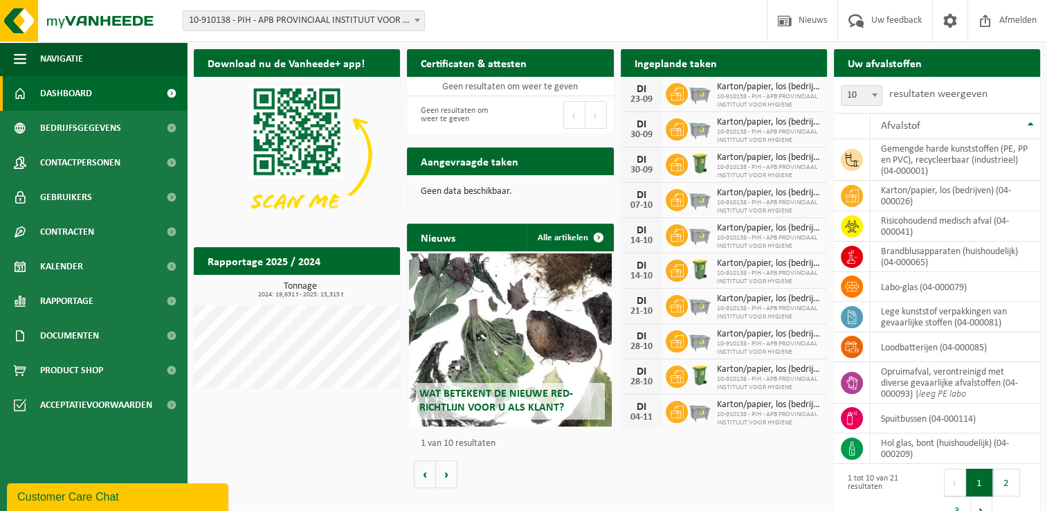
drag, startPoint x: 818, startPoint y: 369, endPoint x: 805, endPoint y: 369, distance: 13.1
click at [805, 369] on span "Karton/papier, los (bedrijven)" at bounding box center [768, 369] width 103 height 11
drag, startPoint x: 787, startPoint y: 403, endPoint x: 823, endPoint y: 401, distance: 36.0
click at [823, 401] on div "[DATE] Karton/papier, los (bedrijven) 10-910138 - PIH - APB PROVINCIAAL INSTITU…" at bounding box center [724, 411] width 206 height 35
drag, startPoint x: 823, startPoint y: 401, endPoint x: 792, endPoint y: 403, distance: 31.2
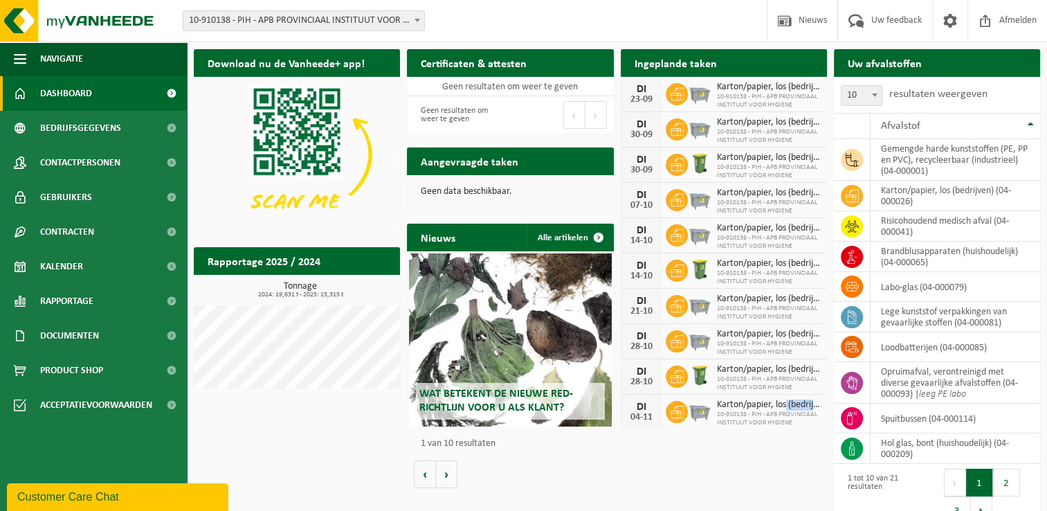
click at [790, 403] on span "Karton/papier, los (bedrijven)" at bounding box center [768, 404] width 103 height 11
click at [794, 404] on span "Karton/papier, los (bedrijven)" at bounding box center [768, 404] width 103 height 11
drag, startPoint x: 789, startPoint y: 404, endPoint x: 822, endPoint y: 404, distance: 32.5
click at [822, 404] on div "[DATE] Karton/papier, los (bedrijven) 10-910138 - PIH - APB PROVINCIAAL INSTITU…" at bounding box center [724, 411] width 206 height 35
drag, startPoint x: 822, startPoint y: 404, endPoint x: 789, endPoint y: 415, distance: 35.0
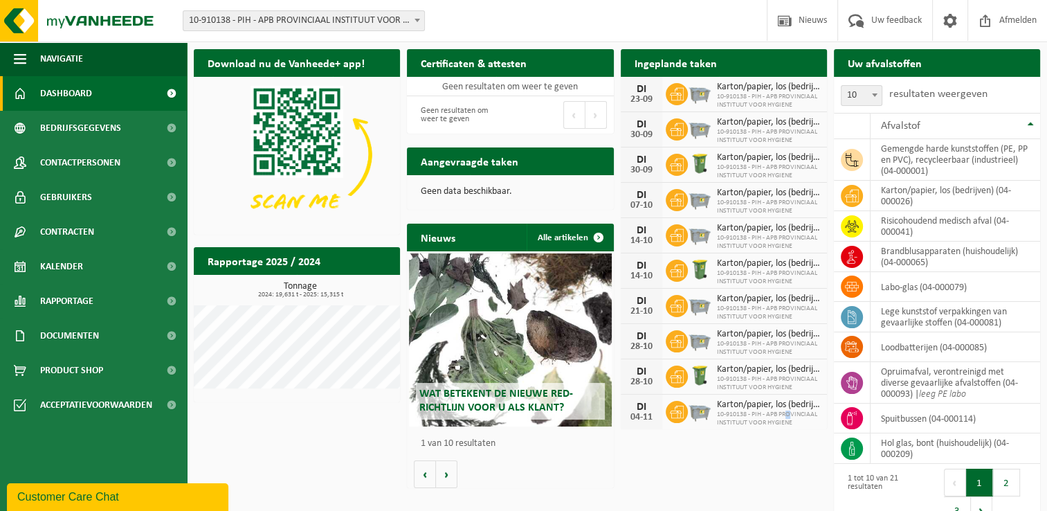
click at [789, 415] on span "10-910138 - PIH - APB PROVINCIAAL INSTITUUT VOOR HYGIENE" at bounding box center [768, 418] width 103 height 17
drag, startPoint x: 789, startPoint y: 415, endPoint x: 798, endPoint y: 413, distance: 9.2
click at [798, 413] on span "10-910138 - PIH - APB PROVINCIAAL INSTITUUT VOOR HYGIENE" at bounding box center [768, 418] width 103 height 17
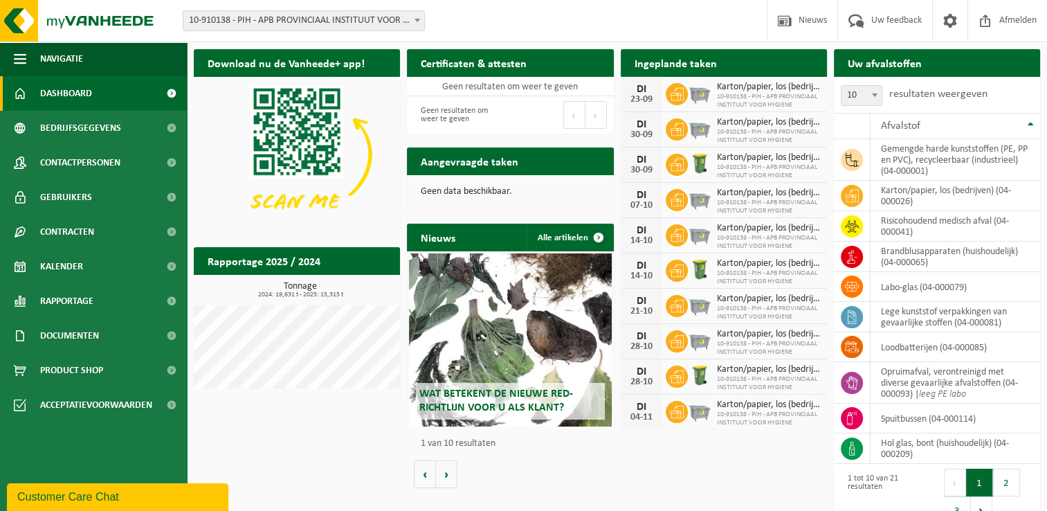
drag, startPoint x: 798, startPoint y: 413, endPoint x: 792, endPoint y: 422, distance: 10.6
click at [792, 422] on span "10-910138 - PIH - APB PROVINCIAAL INSTITUUT VOOR HYGIENE" at bounding box center [768, 418] width 103 height 17
click at [796, 381] on span "10-910138 - PIH - APB PROVINCIAAL INSTITUUT VOOR HYGIENE" at bounding box center [768, 383] width 103 height 17
drag, startPoint x: 796, startPoint y: 381, endPoint x: 789, endPoint y: 341, distance: 40.8
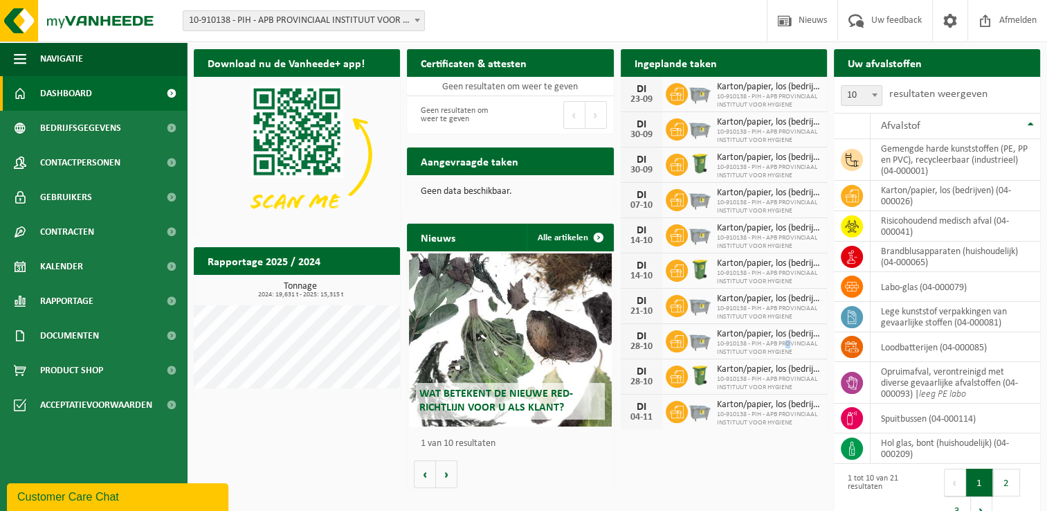
click at [789, 341] on span "10-910138 - PIH - APB PROVINCIAAL INSTITUUT VOOR HYGIENE" at bounding box center [768, 348] width 103 height 17
drag, startPoint x: 789, startPoint y: 341, endPoint x: 796, endPoint y: 381, distance: 40.2
click at [796, 381] on span "10-910138 - PIH - APB PROVINCIAAL INSTITUUT VOOR HYGIENE" at bounding box center [768, 383] width 103 height 17
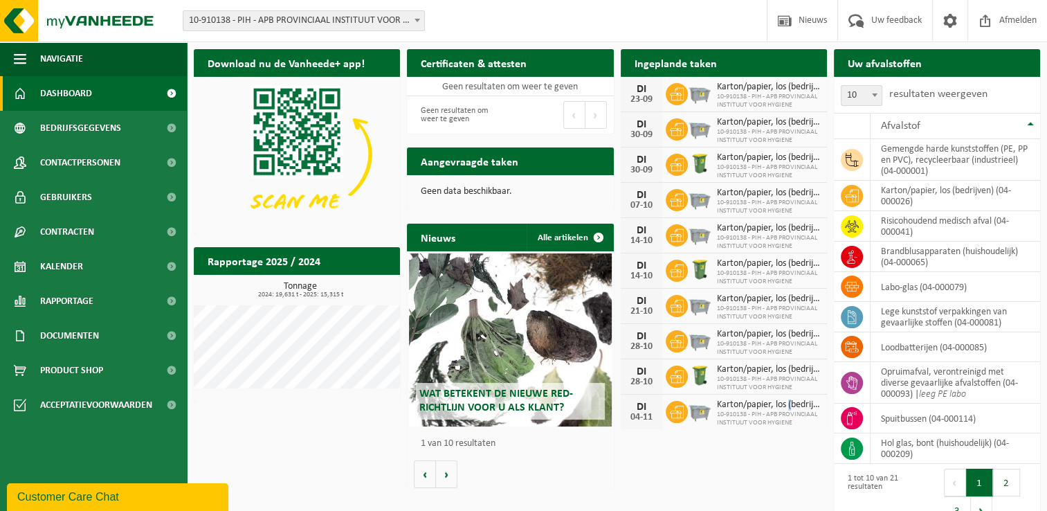
drag, startPoint x: 796, startPoint y: 381, endPoint x: 790, endPoint y: 400, distance: 20.3
click at [790, 400] on span "Karton/papier, los (bedrijven)" at bounding box center [768, 404] width 103 height 11
drag, startPoint x: 790, startPoint y: 400, endPoint x: 791, endPoint y: 410, distance: 9.7
click at [791, 410] on span "10-910138 - PIH - APB PROVINCIAAL INSTITUUT VOOR HYGIENE" at bounding box center [768, 418] width 103 height 17
click at [770, 466] on div "Download nu de Vanheede+ app! Verberg Certificaten & attesten Bekijk uw certifi…" at bounding box center [616, 288] width 853 height 492
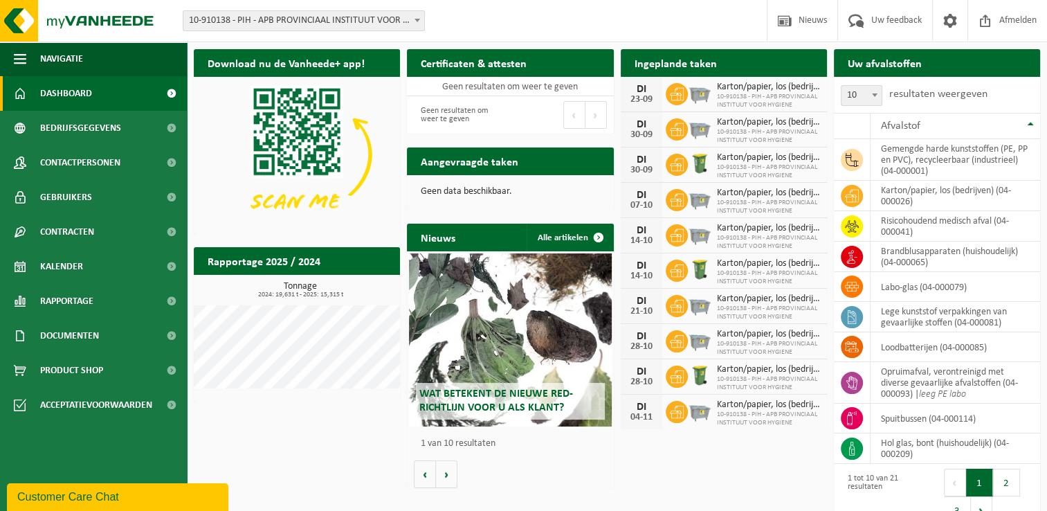
click at [751, 458] on div "Download nu de Vanheede+ app! Verberg Certificaten & attesten Bekijk uw certifi…" at bounding box center [616, 288] width 853 height 492
click at [661, 62] on h2 "Ingeplande taken" at bounding box center [676, 62] width 110 height 27
click at [617, 37] on div "Vestiging: 10-910138 - PIH - APB PROVINCIAAL INSTITUUT VOOR HYGIENE - [GEOGRAPH…" at bounding box center [523, 21] width 1047 height 42
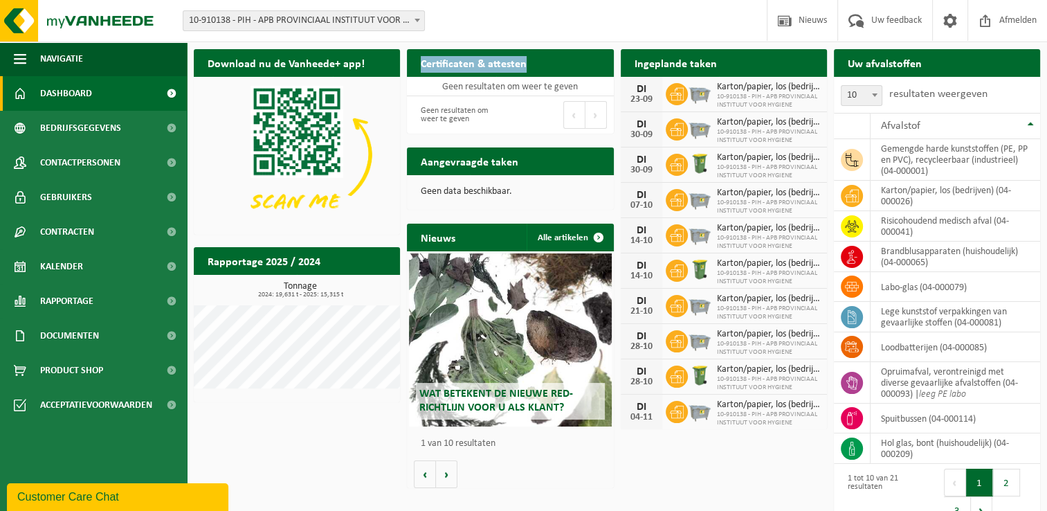
drag, startPoint x: 529, startPoint y: 65, endPoint x: 418, endPoint y: 63, distance: 110.7
click at [418, 63] on h2 "Certificaten & attesten" at bounding box center [474, 62] width 134 height 27
drag, startPoint x: 418, startPoint y: 63, endPoint x: 423, endPoint y: 170, distance: 106.7
click at [423, 170] on h2 "Aangevraagde taken" at bounding box center [469, 160] width 125 height 27
click at [419, 163] on h2 "Aangevraagde taken" at bounding box center [469, 160] width 125 height 27
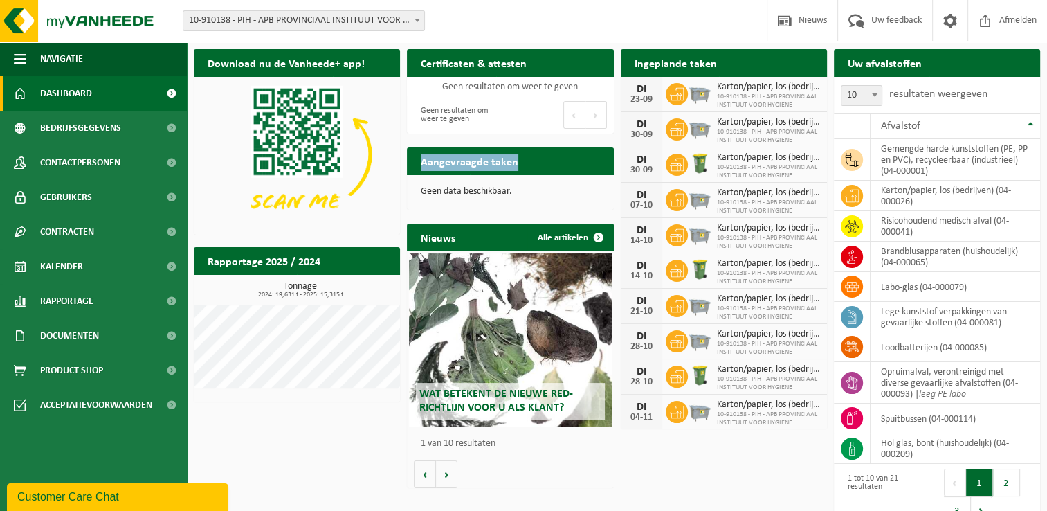
drag, startPoint x: 421, startPoint y: 162, endPoint x: 526, endPoint y: 163, distance: 104.5
click at [526, 163] on h2 "Aangevraagde taken" at bounding box center [469, 160] width 125 height 27
drag, startPoint x: 526, startPoint y: 163, endPoint x: 473, endPoint y: 192, distance: 60.4
click at [473, 192] on p "Geen data beschikbaar." at bounding box center [510, 192] width 179 height 10
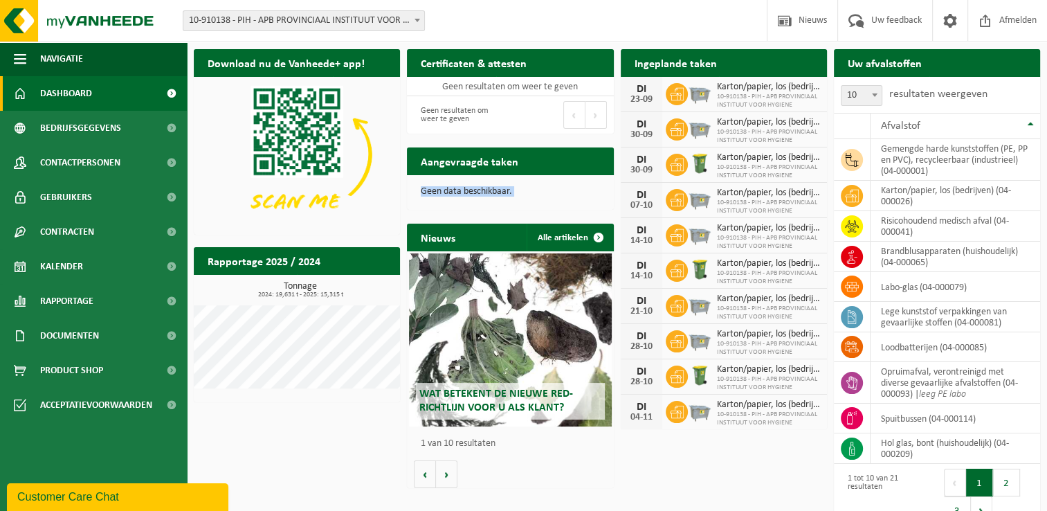
click at [473, 192] on p "Geen data beschikbaar." at bounding box center [510, 192] width 179 height 10
drag, startPoint x: 473, startPoint y: 192, endPoint x: 458, endPoint y: 194, distance: 15.4
click at [458, 194] on p "Geen data beschikbaar." at bounding box center [510, 192] width 179 height 10
click at [510, 192] on p "Geen data beschikbaar." at bounding box center [510, 192] width 179 height 10
click at [509, 192] on p "Geen data beschikbaar." at bounding box center [510, 192] width 179 height 10
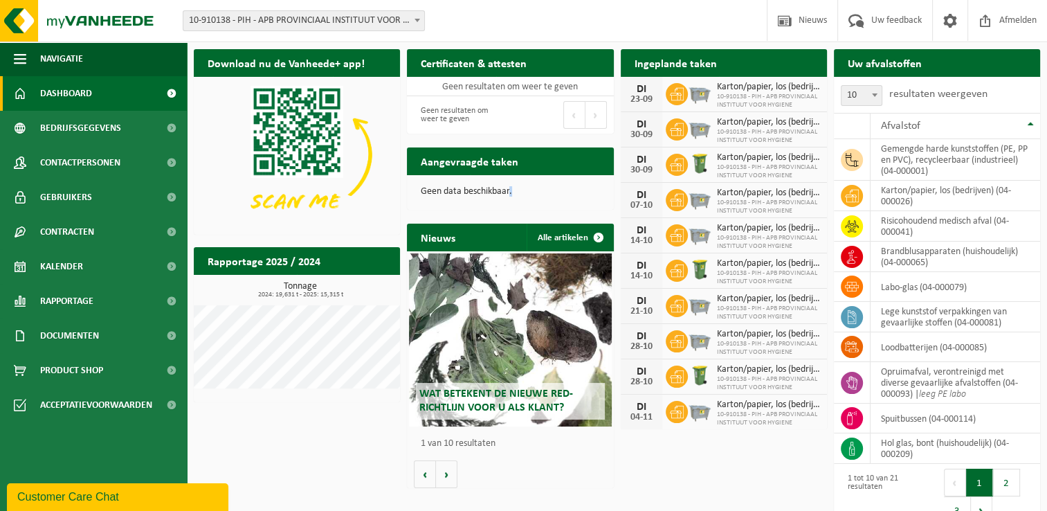
click at [509, 192] on p "Geen data beschikbaar." at bounding box center [510, 192] width 179 height 10
click at [675, 455] on div "Download nu de Vanheede+ app! Verberg Certificaten & attesten Bekijk uw certifi…" at bounding box center [616, 288] width 853 height 492
drag, startPoint x: 801, startPoint y: 426, endPoint x: 634, endPoint y: 401, distance: 168.5
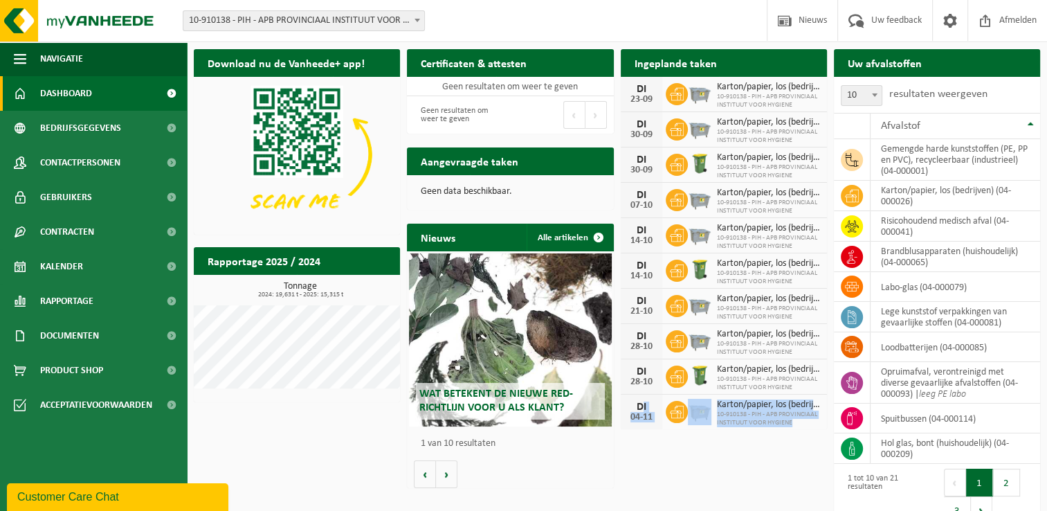
click at [634, 401] on div "[DATE] Karton/papier, los (bedrijven) 10-910138 - PIH - APB PROVINCIAAL INSTITU…" at bounding box center [724, 411] width 206 height 35
drag, startPoint x: 634, startPoint y: 401, endPoint x: 626, endPoint y: 381, distance: 21.5
click at [626, 382] on div "[DATE]" at bounding box center [642, 376] width 42 height 35
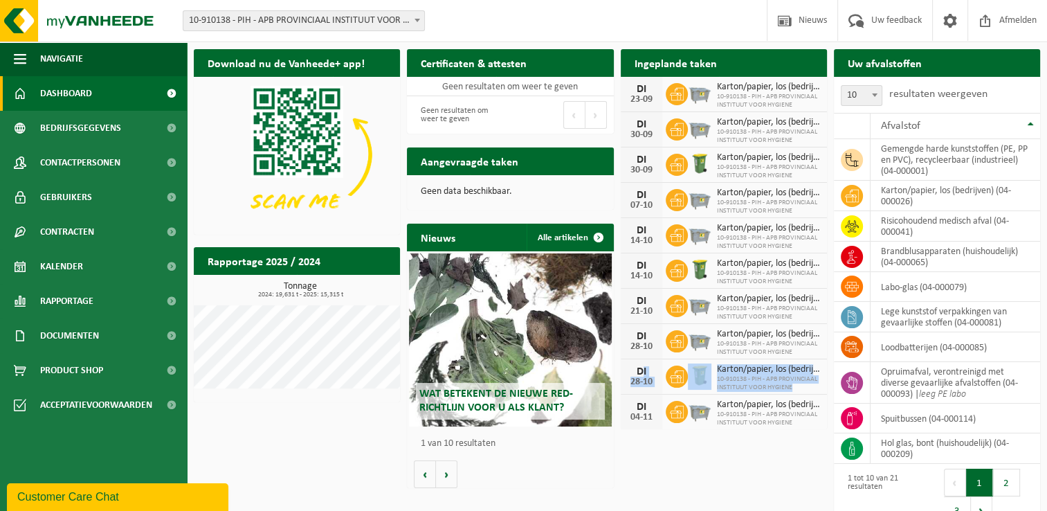
drag, startPoint x: 629, startPoint y: 371, endPoint x: 813, endPoint y: 387, distance: 184.7
click at [813, 387] on div "[DATE] Karton/papier, los (bedrijven) 10-910138 - PIH - APB PROVINCIAAL INSTITU…" at bounding box center [724, 376] width 206 height 35
drag, startPoint x: 813, startPoint y: 387, endPoint x: 733, endPoint y: 405, distance: 81.7
click at [733, 405] on span "Karton/papier, los (bedrijven)" at bounding box center [768, 404] width 103 height 11
click at [744, 402] on span "Karton/papier, los (bedrijven)" at bounding box center [768, 404] width 103 height 11
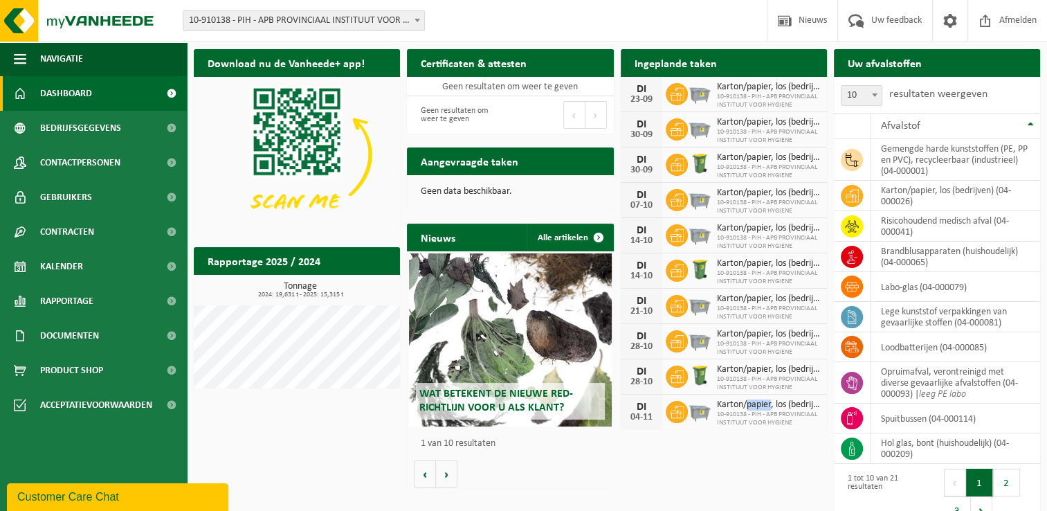
click at [744, 402] on span "Karton/papier, los (bedrijven)" at bounding box center [768, 404] width 103 height 11
click at [742, 402] on span "Karton/papier, los (bedrijven)" at bounding box center [768, 404] width 103 height 11
drag, startPoint x: 742, startPoint y: 402, endPoint x: 769, endPoint y: 403, distance: 27.7
click at [769, 403] on span "Karton/papier, los (bedrijven)" at bounding box center [768, 404] width 103 height 11
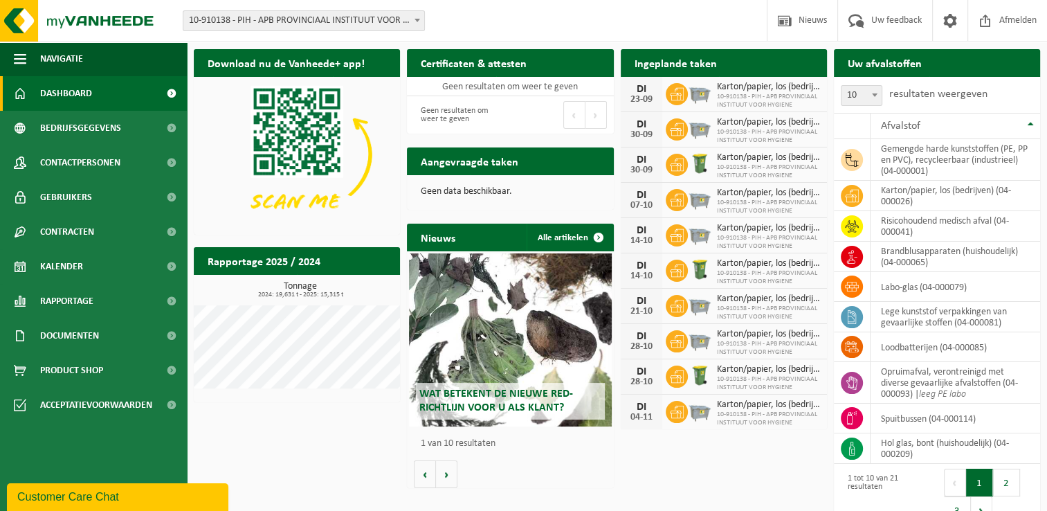
click at [769, 403] on span "Karton/papier, los (bedrijven)" at bounding box center [768, 404] width 103 height 11
click at [771, 403] on span "Karton/papier, los (bedrijven)" at bounding box center [768, 404] width 103 height 11
click at [771, 404] on span "Karton/papier, los (bedrijven)" at bounding box center [768, 404] width 103 height 11
click at [770, 404] on span "Karton/papier, los (bedrijven)" at bounding box center [768, 404] width 103 height 11
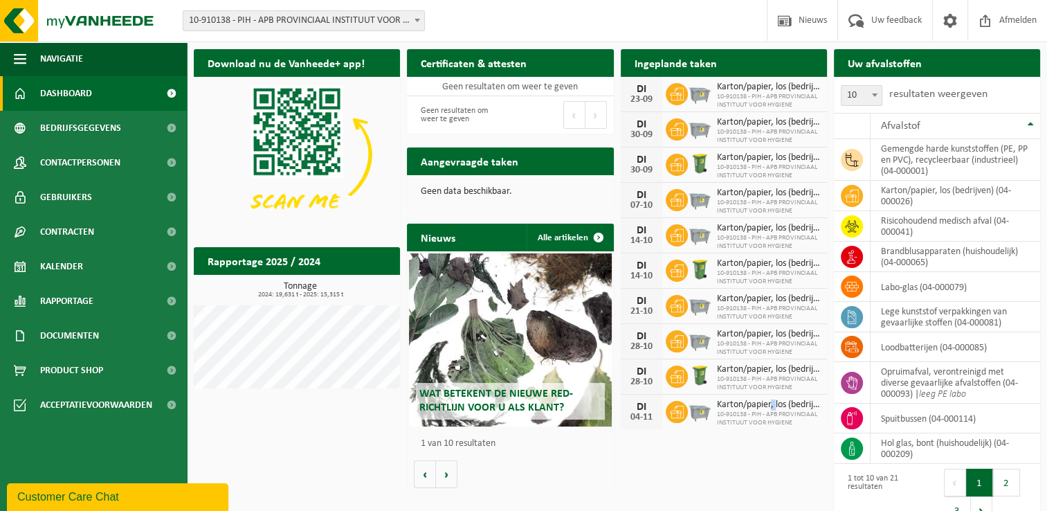
click at [770, 404] on span "Karton/papier, los (bedrijven)" at bounding box center [768, 404] width 103 height 11
drag, startPoint x: 286, startPoint y: 265, endPoint x: 297, endPoint y: 264, distance: 11.1
click at [297, 264] on h2 "Rapportage 2025 / 2024" at bounding box center [264, 260] width 140 height 27
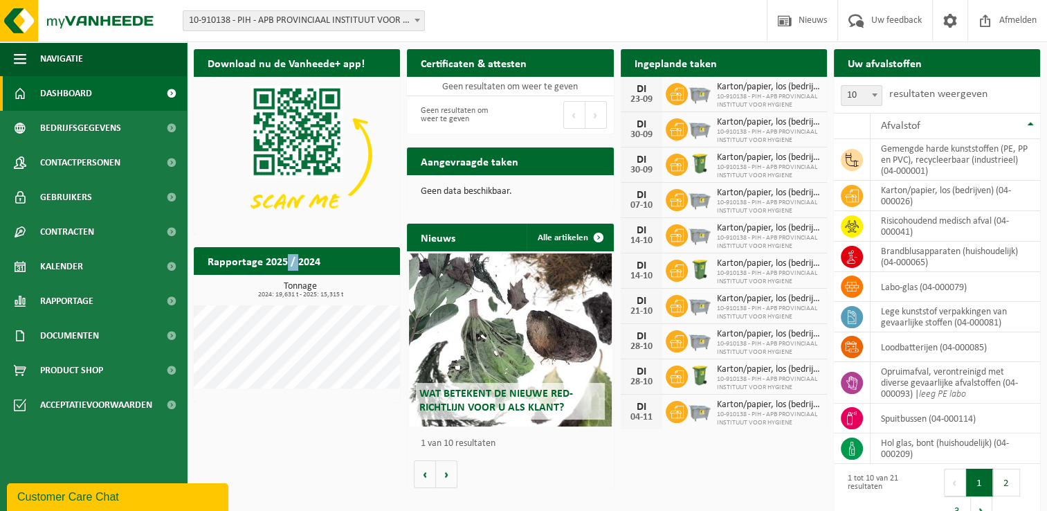
drag, startPoint x: 297, startPoint y: 264, endPoint x: 311, endPoint y: 265, distance: 13.9
click at [311, 265] on h2 "Rapportage 2025 / 2024" at bounding box center [264, 260] width 140 height 27
drag, startPoint x: 311, startPoint y: 265, endPoint x: 270, endPoint y: 266, distance: 40.8
click at [270, 266] on h2 "Rapportage 2025 / 2024" at bounding box center [264, 260] width 140 height 27
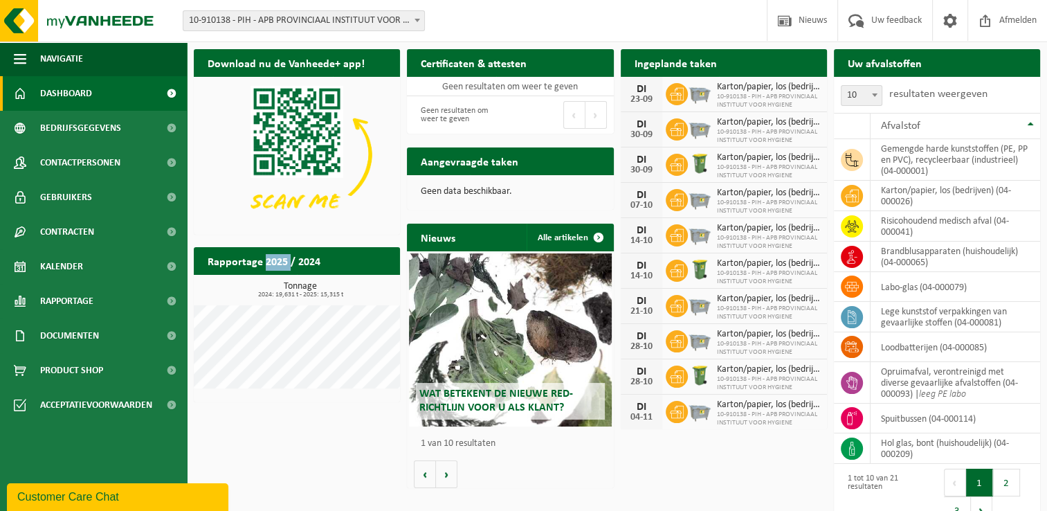
click at [270, 266] on h2 "Rapportage 2025 / 2024" at bounding box center [264, 260] width 140 height 27
drag, startPoint x: 270, startPoint y: 266, endPoint x: 239, endPoint y: 264, distance: 31.2
click at [239, 264] on h2 "Rapportage 2025 / 2024" at bounding box center [264, 260] width 140 height 27
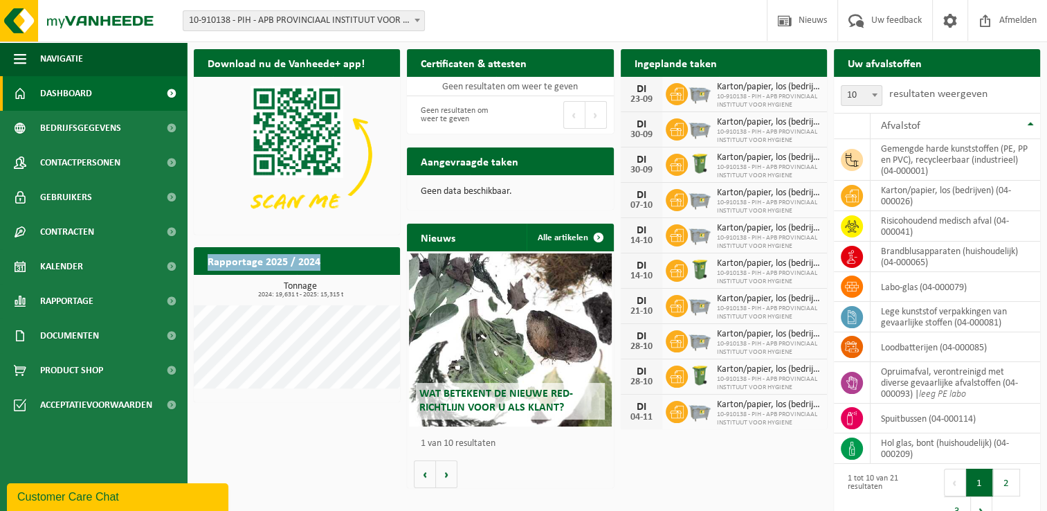
click at [239, 264] on h2 "Rapportage 2025 / 2024" at bounding box center [264, 260] width 140 height 27
drag, startPoint x: 207, startPoint y: 264, endPoint x: 316, endPoint y: 263, distance: 109.3
click at [316, 263] on h2 "Rapportage 2025 / 2024" at bounding box center [264, 260] width 140 height 27
click at [318, 268] on h2 "Rapportage 2025 / 2024" at bounding box center [264, 260] width 140 height 27
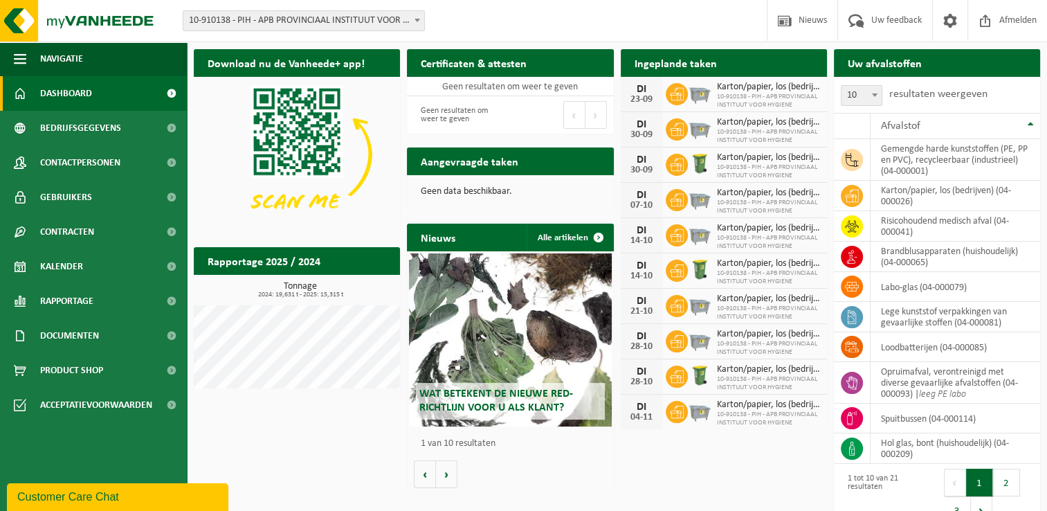
click at [318, 283] on h3 "Tonnage 2024: 19,631 t - 2025: 15,315 t" at bounding box center [300, 290] width 199 height 17
drag, startPoint x: 318, startPoint y: 283, endPoint x: 300, endPoint y: 292, distance: 20.1
click at [300, 292] on span "2024: 19,631 t - 2025: 15,315 t" at bounding box center [300, 294] width 199 height 7
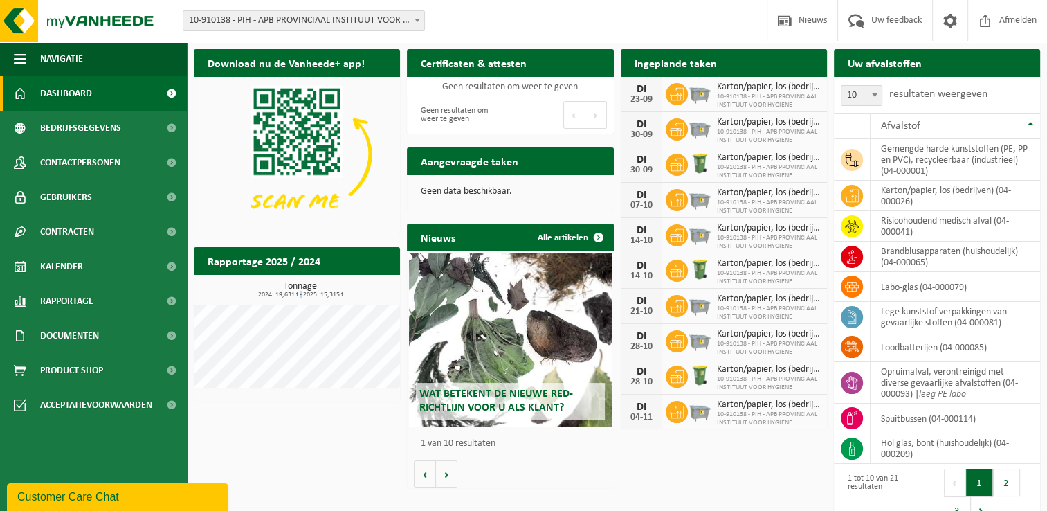
click at [300, 292] on span "2024: 19,631 t - 2025: 15,315 t" at bounding box center [300, 294] width 199 height 7
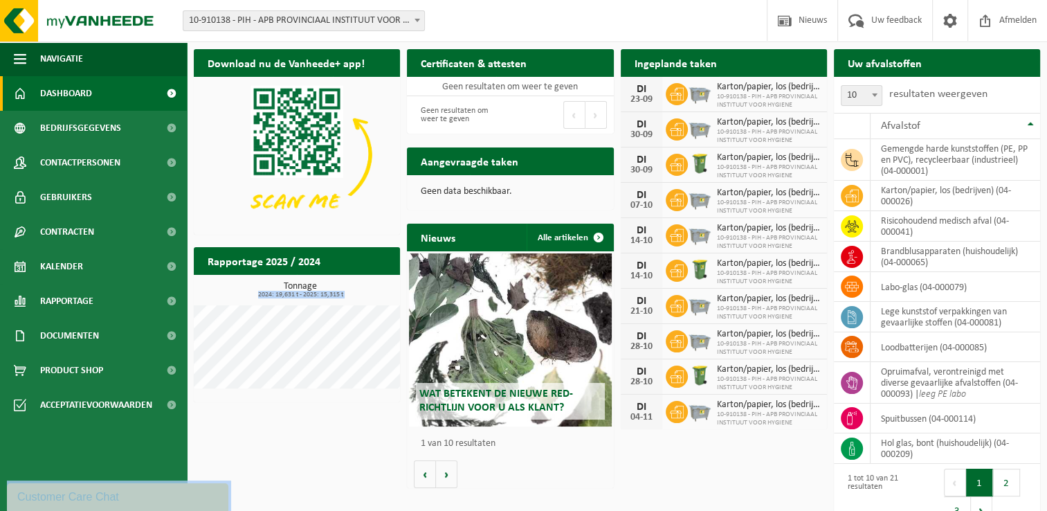
click at [300, 292] on span "2024: 19,631 t - 2025: 15,315 t" at bounding box center [300, 294] width 199 height 7
drag, startPoint x: 300, startPoint y: 292, endPoint x: 291, endPoint y: 292, distance: 9.0
click at [291, 292] on span "2024: 19,631 t - 2025: 15,315 t" at bounding box center [300, 294] width 199 height 7
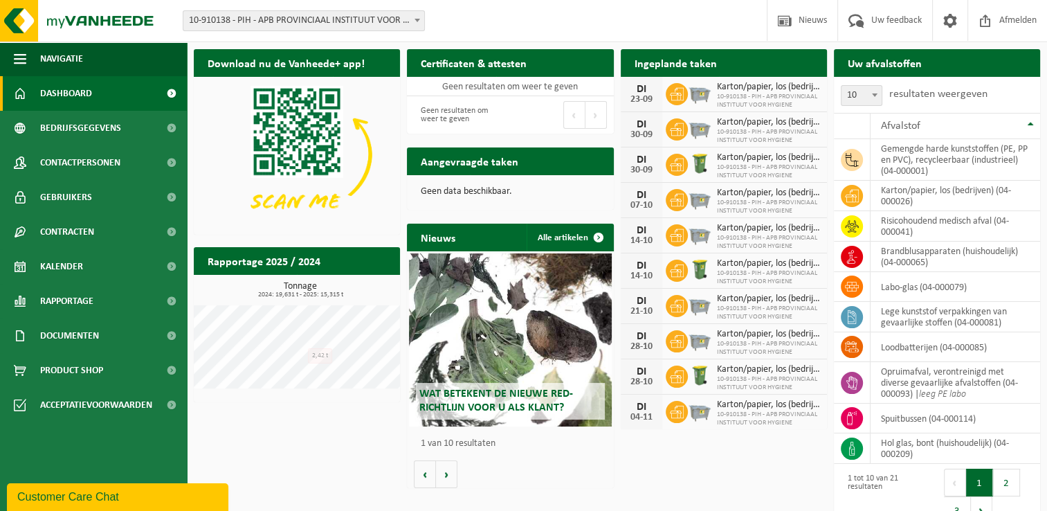
click at [306, 458] on div "Download nu de Vanheede+ app! Verberg Certificaten & attesten Bekijk uw certifi…" at bounding box center [616, 288] width 853 height 492
click at [309, 452] on div "Download nu de Vanheede+ app! Verberg Certificaten & attesten Bekijk uw certifi…" at bounding box center [616, 288] width 853 height 492
